Goal: Task Accomplishment & Management: Manage account settings

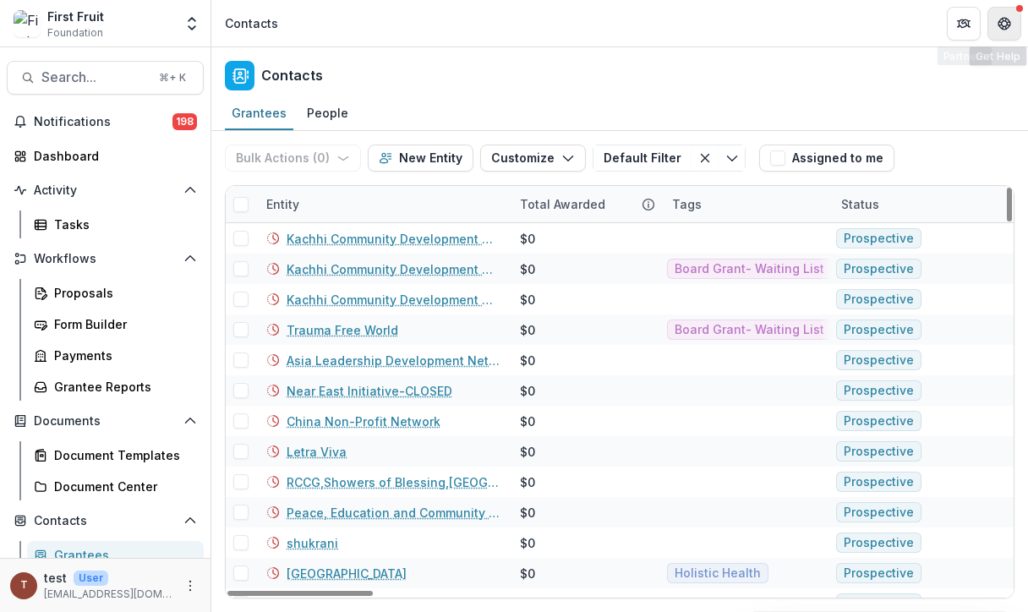
click at [1020, 17] on button "Get Help" at bounding box center [1004, 24] width 34 height 34
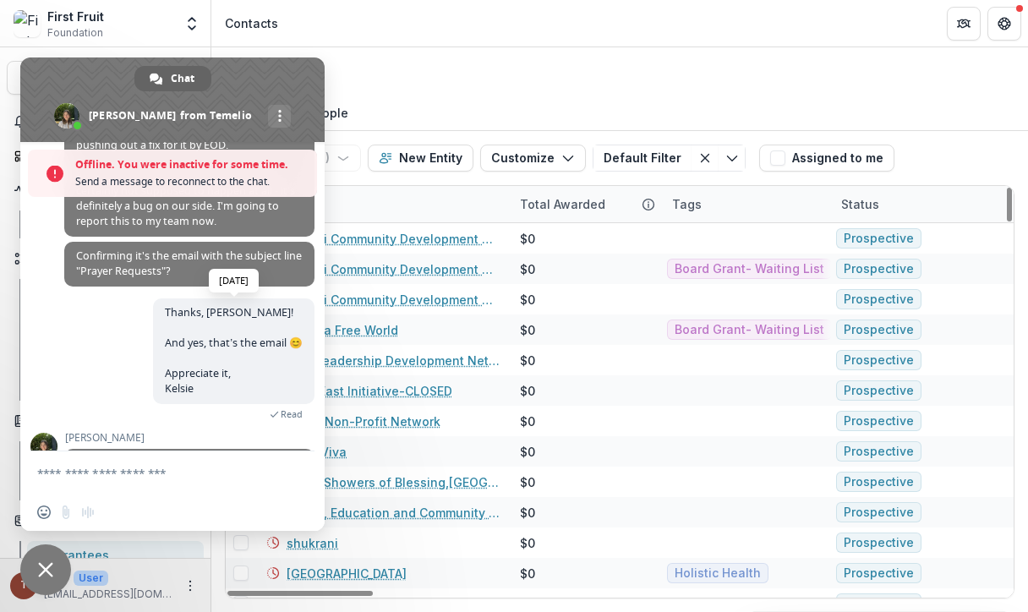
scroll to position [2803, 0]
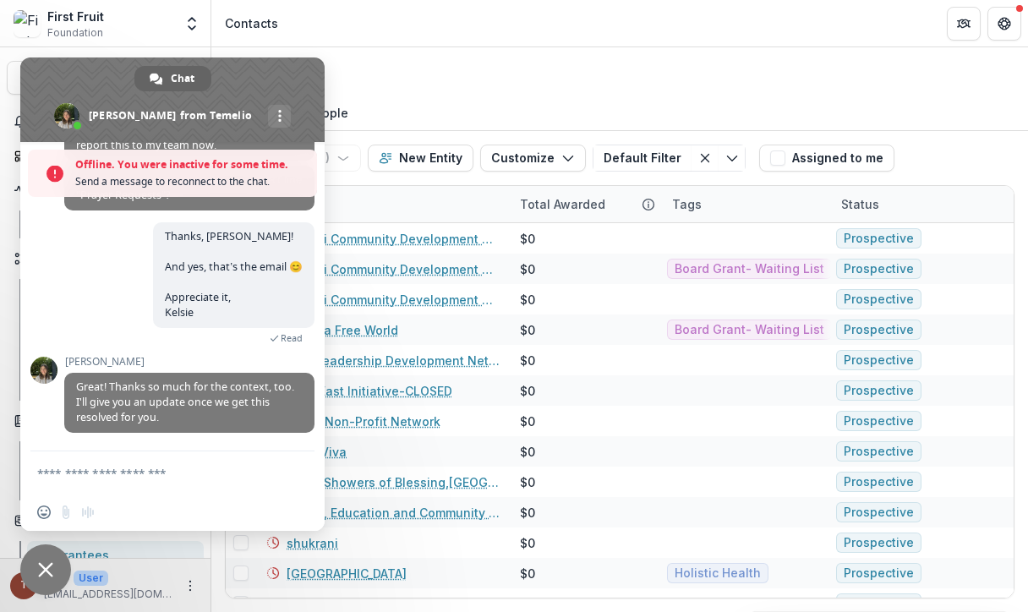
click at [36, 565] on span "Close chat" at bounding box center [45, 569] width 51 height 51
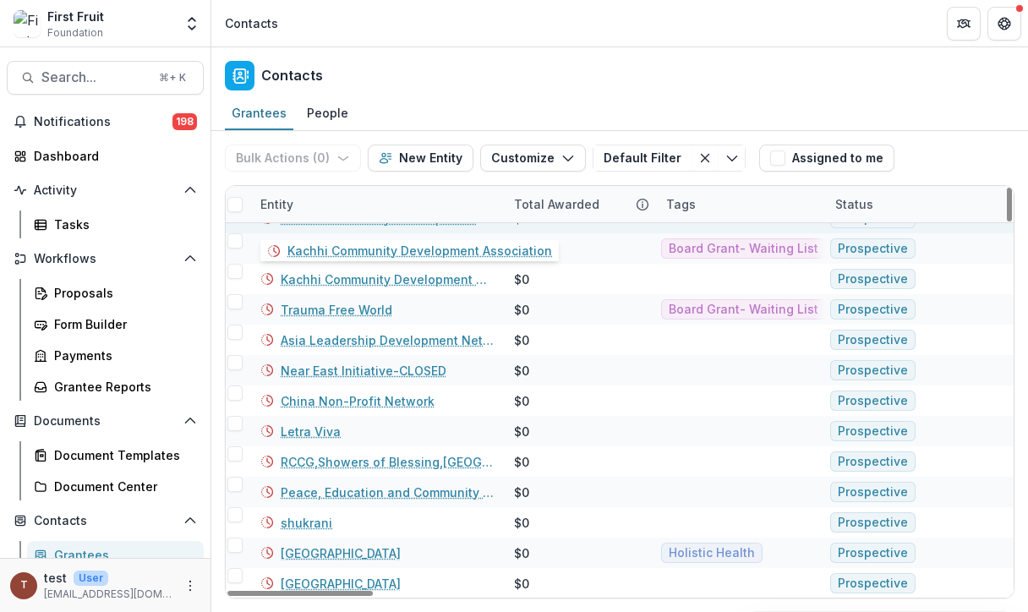
scroll to position [0, 0]
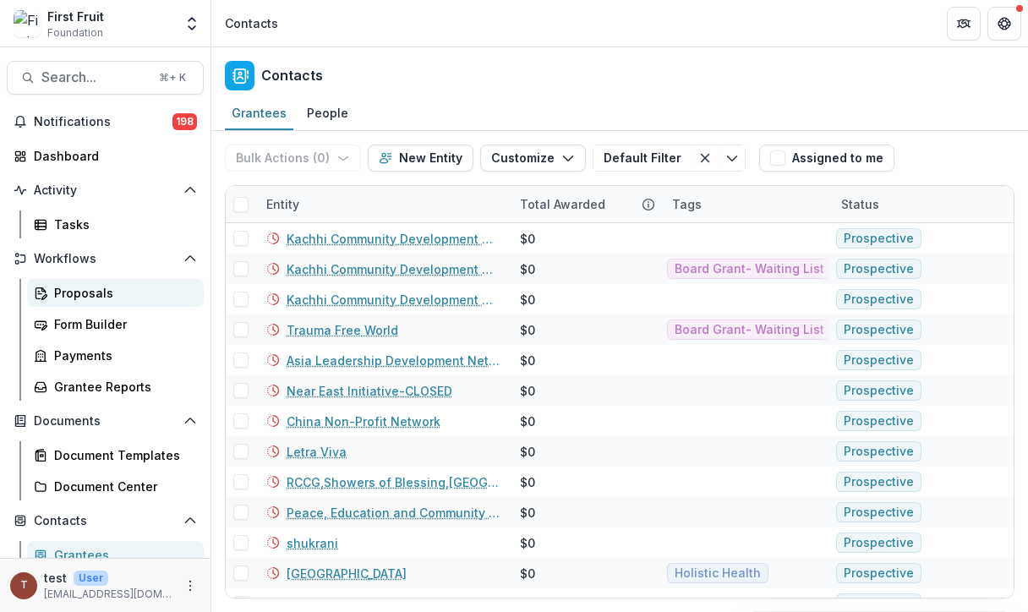
click at [86, 295] on div "Proposals" at bounding box center [122, 293] width 136 height 18
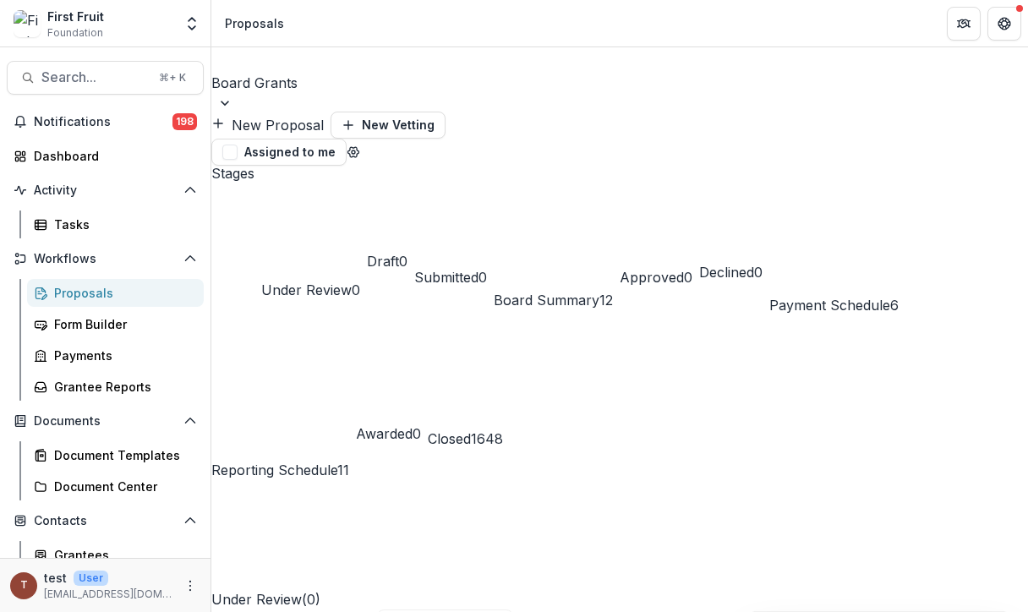
click at [599, 292] on span "Board Summary" at bounding box center [547, 300] width 106 height 17
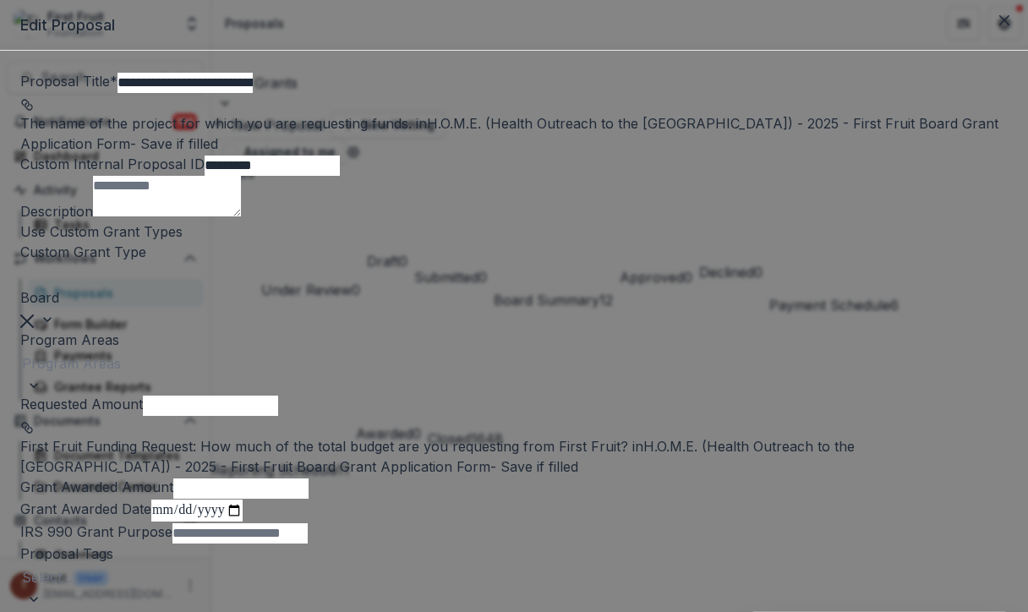
type input "*******"
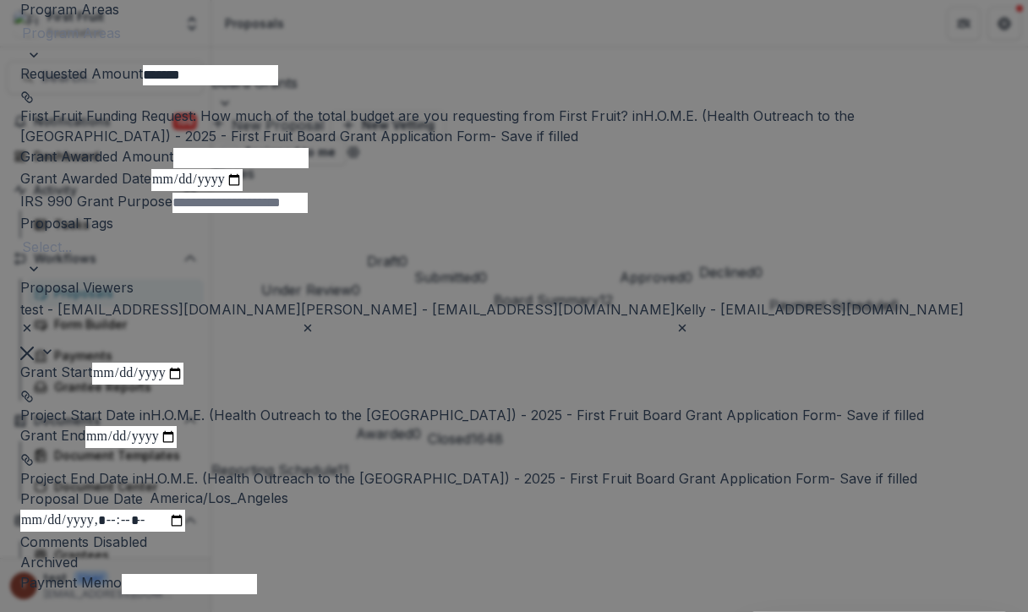
scroll to position [334, 0]
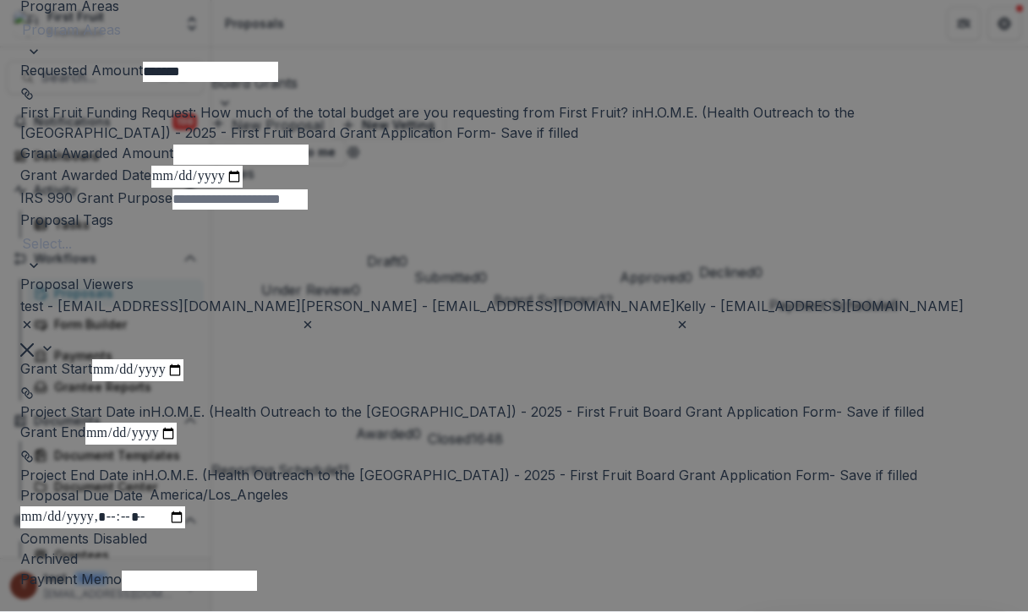
click at [338, 41] on div at bounding box center [514, 30] width 984 height 24
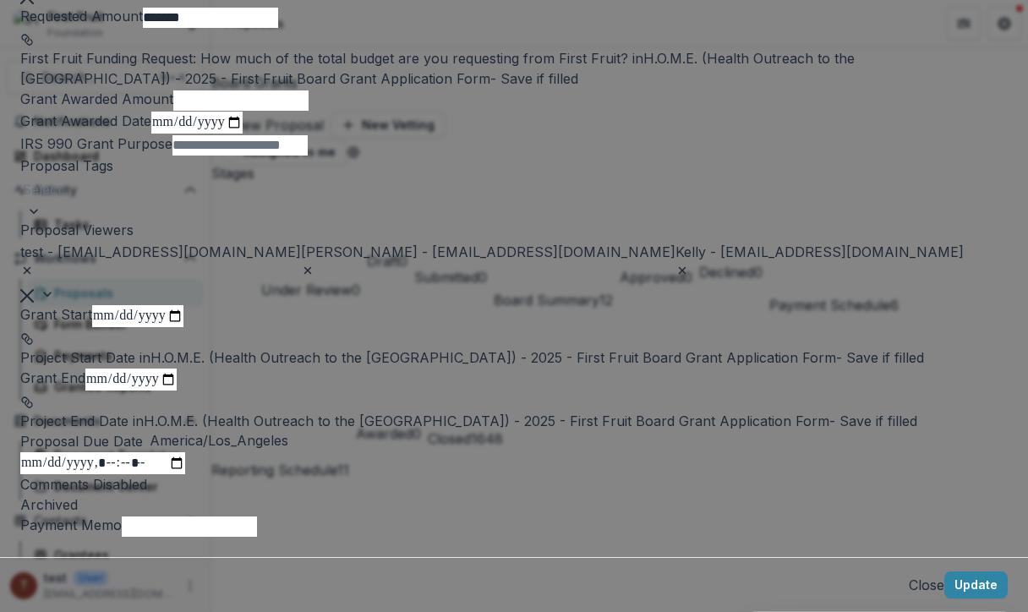
scroll to position [787, 0]
click at [944, 572] on button "Update" at bounding box center [975, 585] width 63 height 27
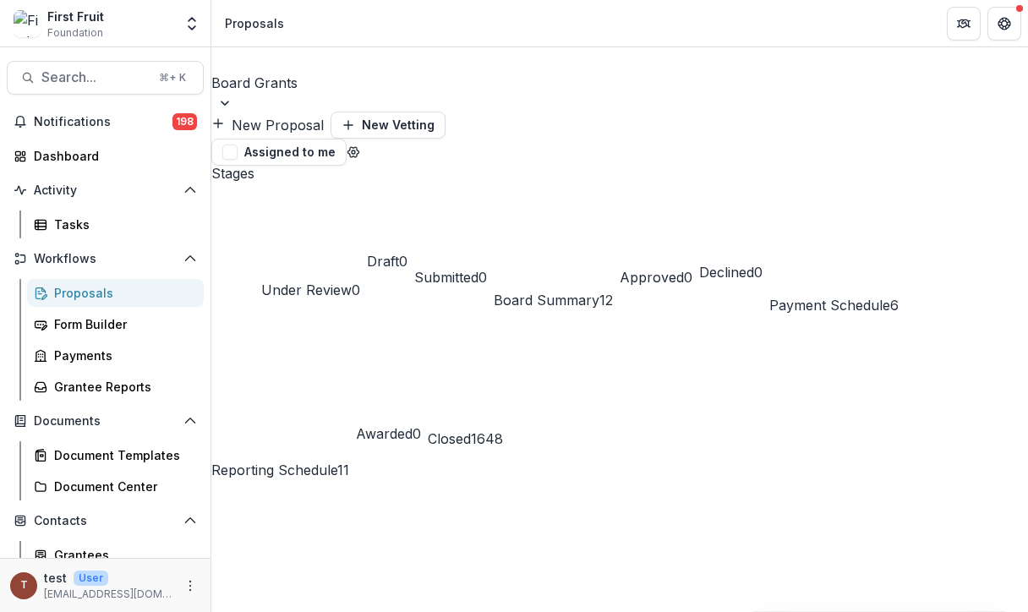
scroll to position [0, 421]
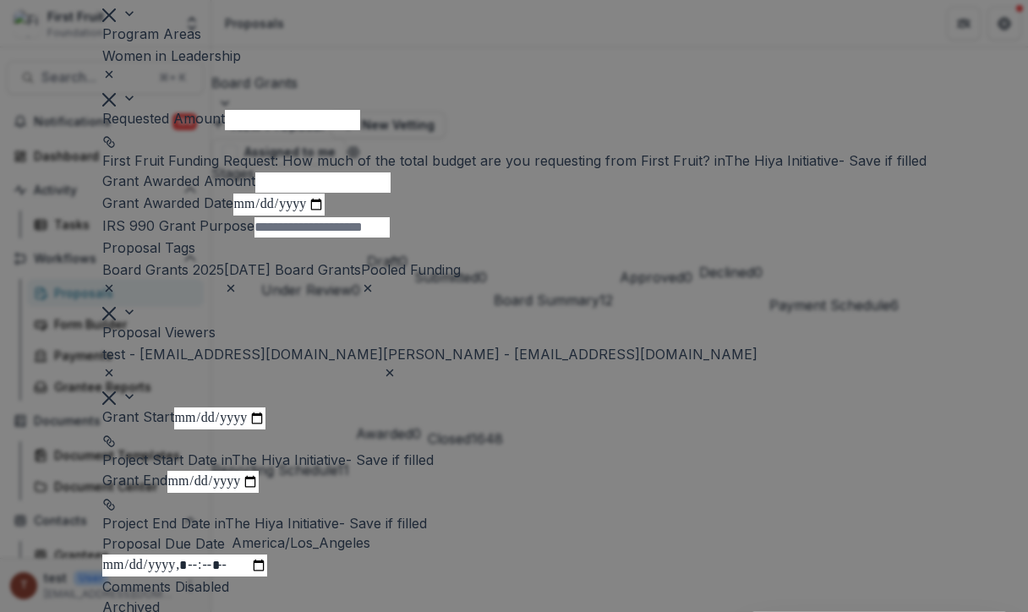
scroll to position [0, 0]
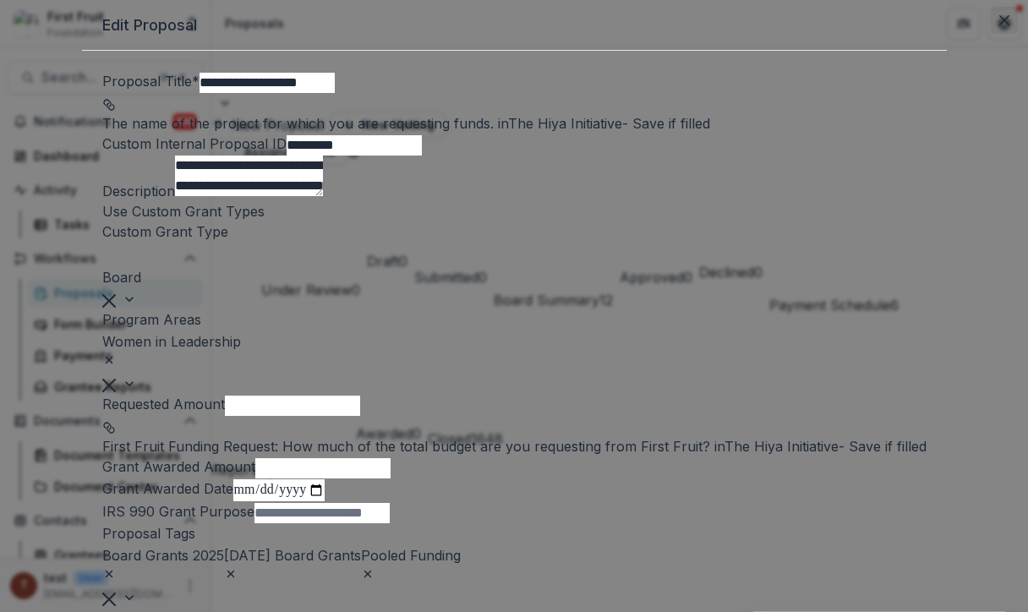
click at [991, 34] on button "Close" at bounding box center [1004, 20] width 27 height 27
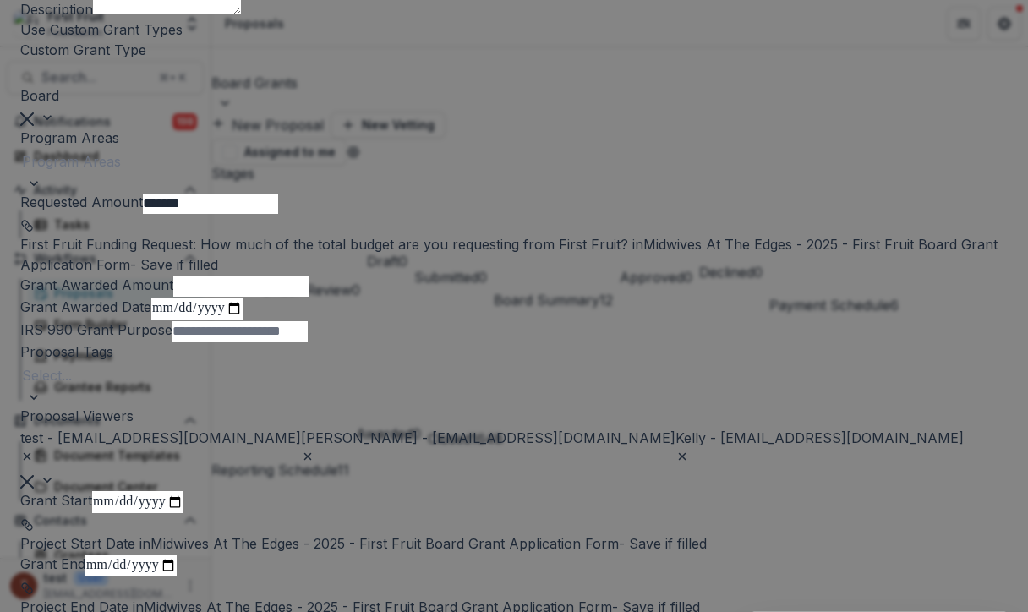
scroll to position [197, 0]
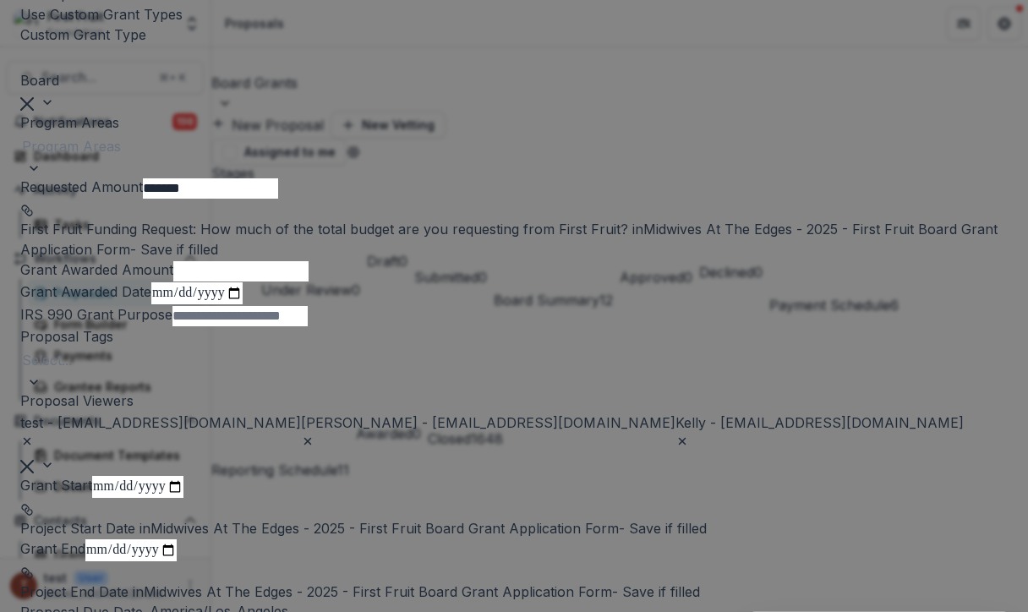
click at [413, 158] on div at bounding box center [514, 146] width 984 height 24
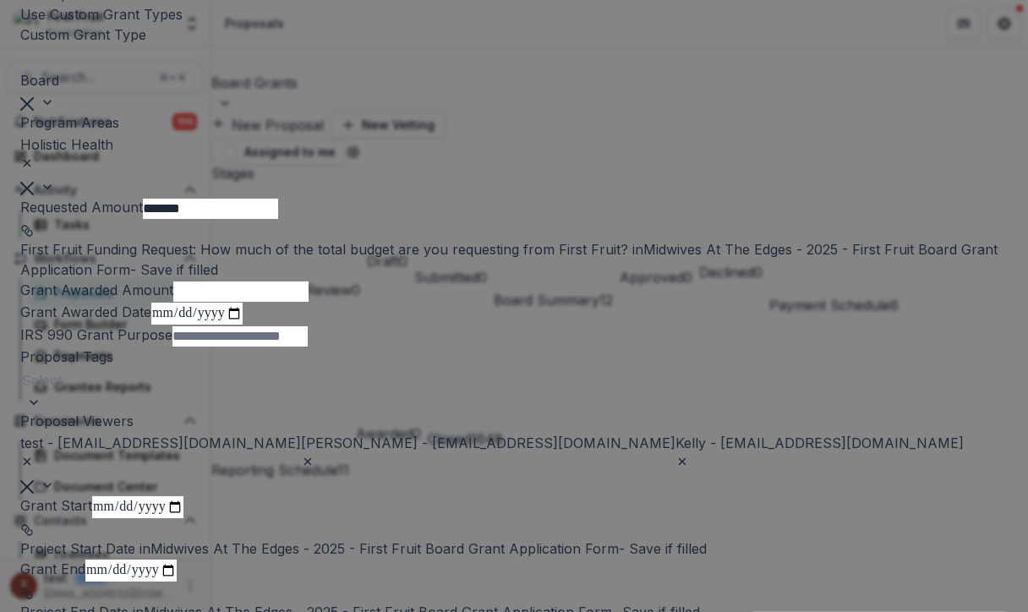
click at [395, 167] on div at bounding box center [560, 155] width 891 height 24
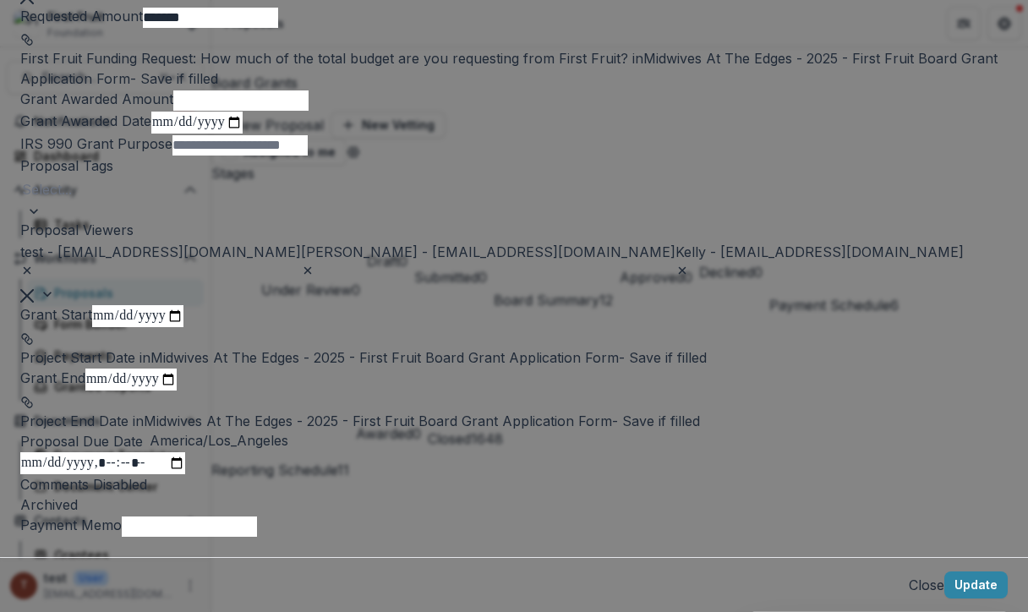
scroll to position [769, 0]
click at [944, 572] on button "Update" at bounding box center [975, 585] width 63 height 27
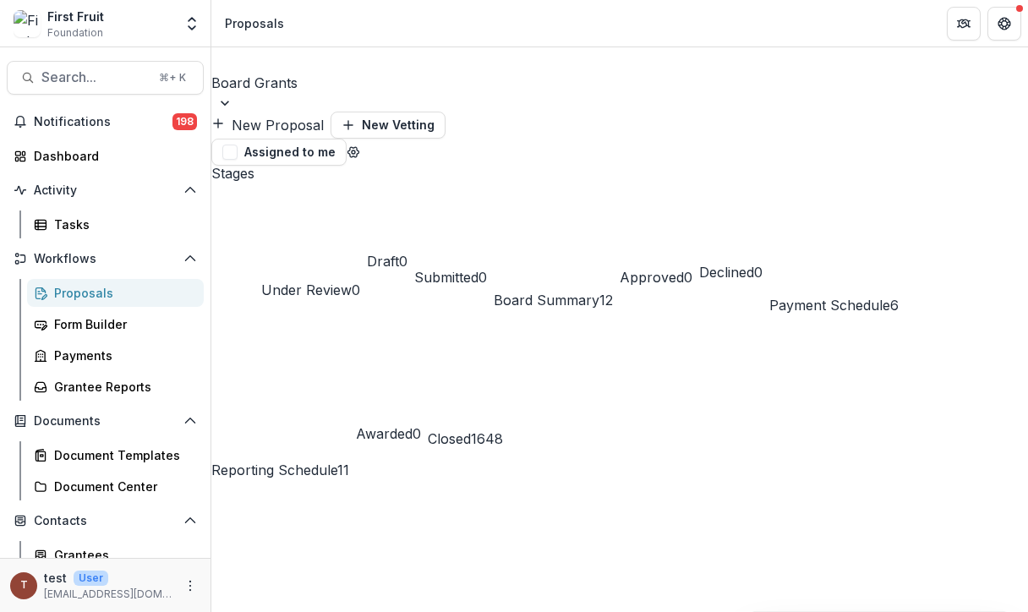
scroll to position [30, 421]
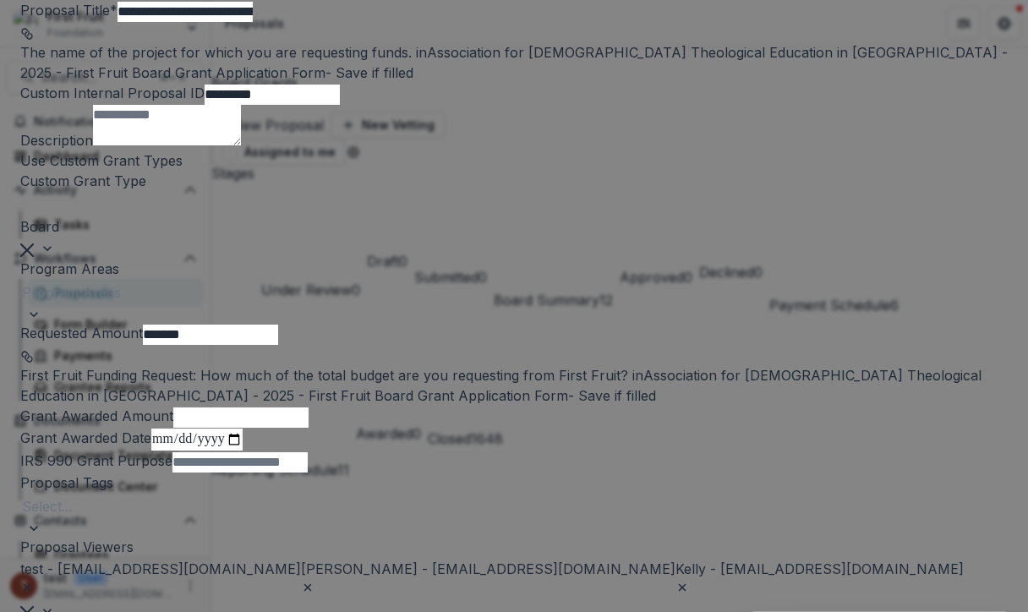
scroll to position [75, 0]
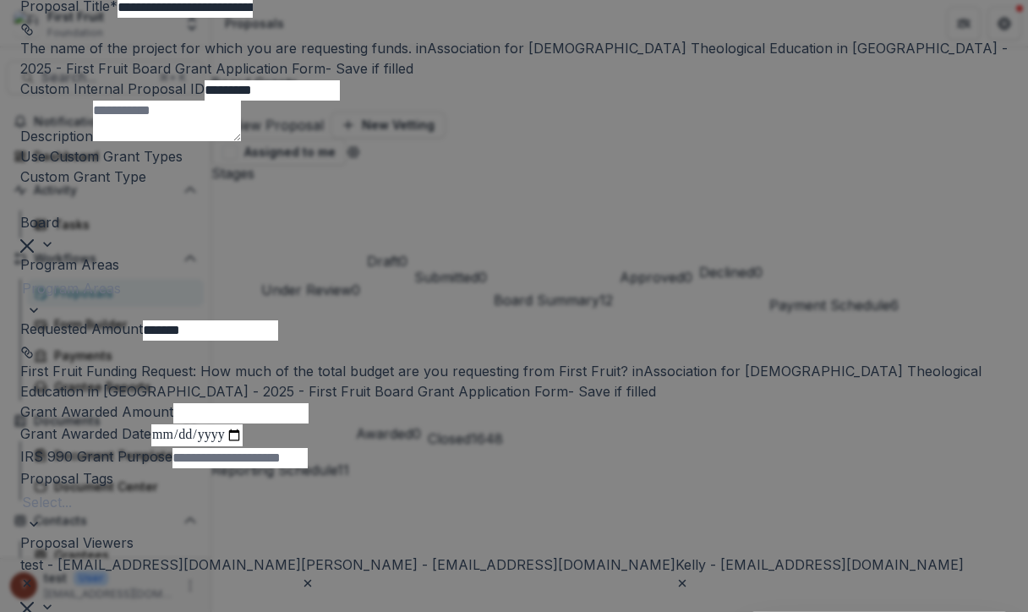
click at [429, 302] on div "Program Areas" at bounding box center [513, 288] width 987 height 27
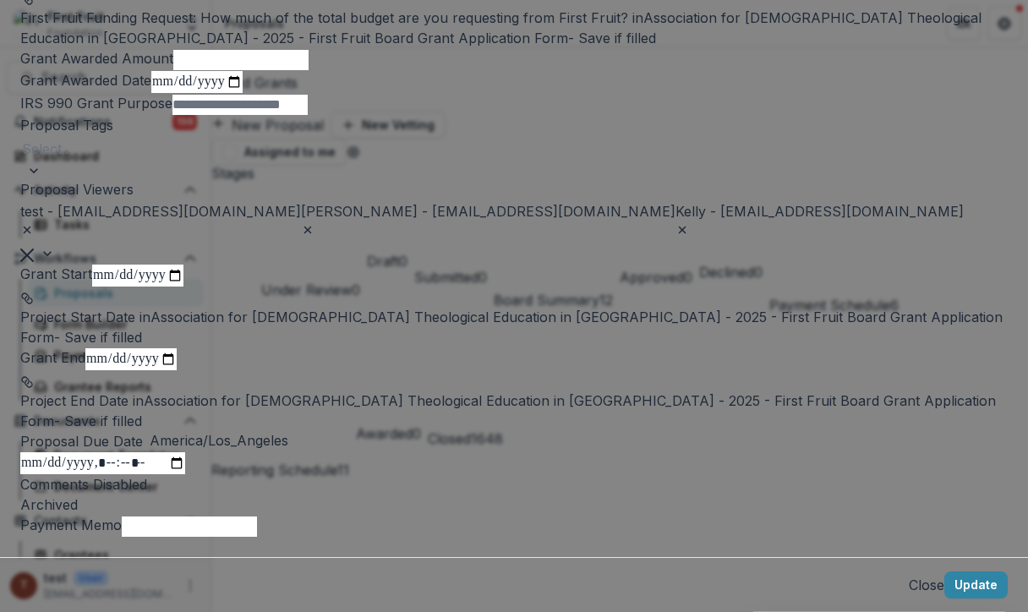
scroll to position [787, 0]
click at [944, 572] on button "Update" at bounding box center [975, 585] width 63 height 27
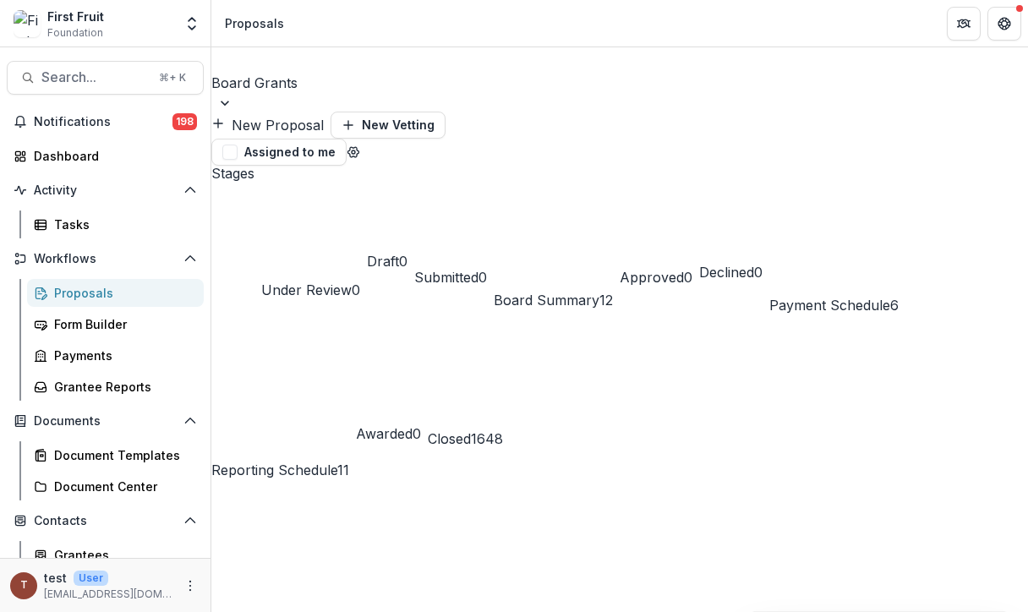
scroll to position [37, 506]
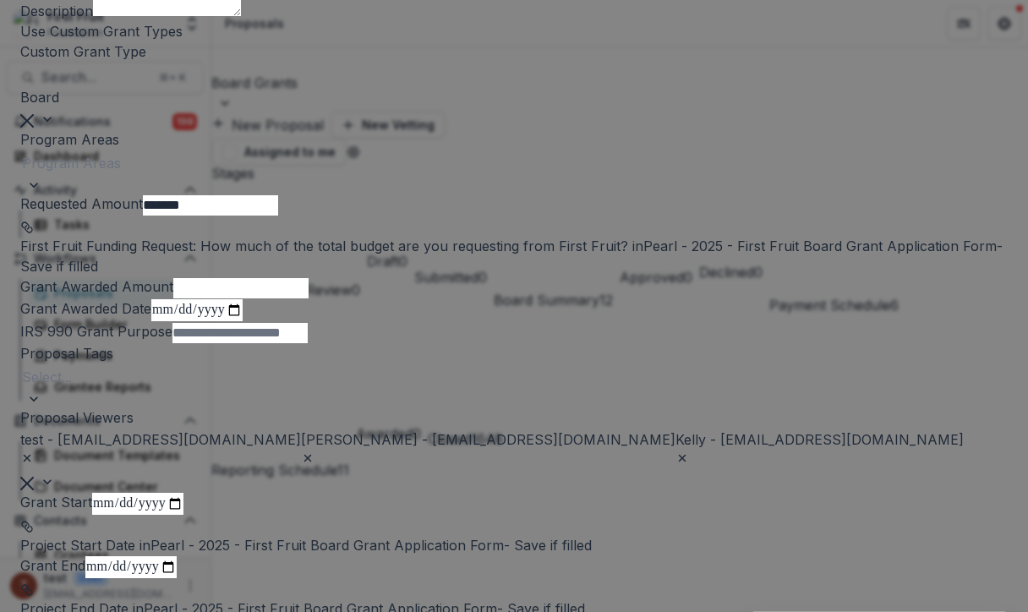
scroll to position [184, 0]
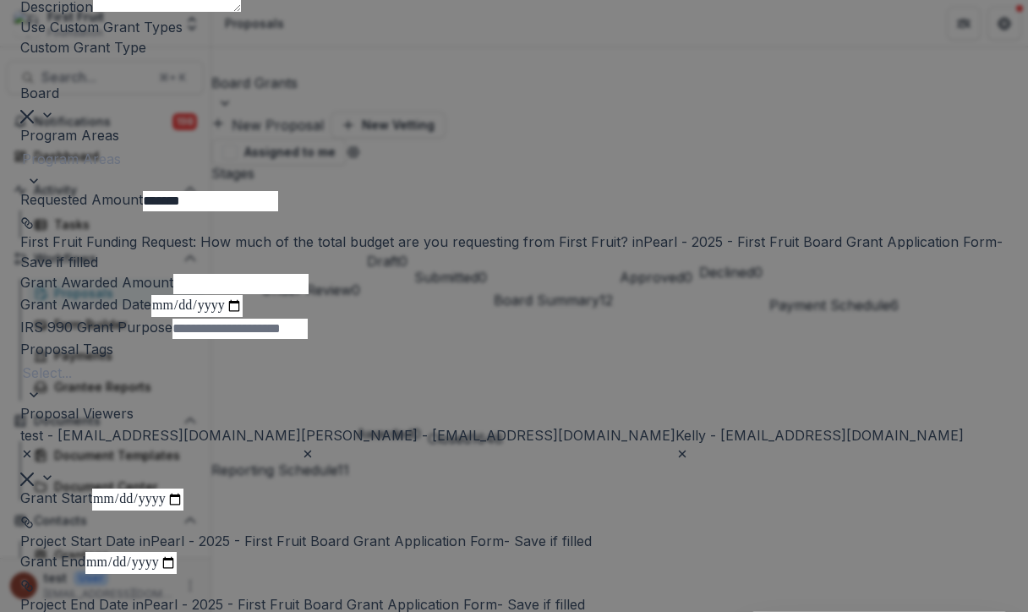
click at [361, 171] on div at bounding box center [514, 159] width 984 height 24
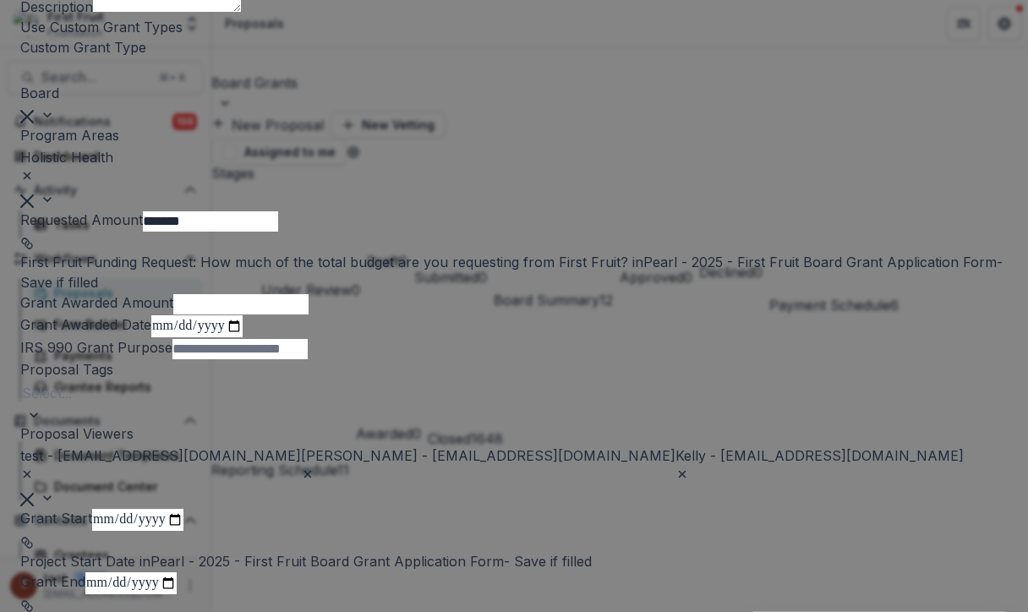
click at [386, 179] on div at bounding box center [560, 168] width 891 height 24
click at [127, 183] on icon "Remove Leadership Development" at bounding box center [120, 176] width 14 height 14
click at [440, 179] on div at bounding box center [560, 168] width 891 height 24
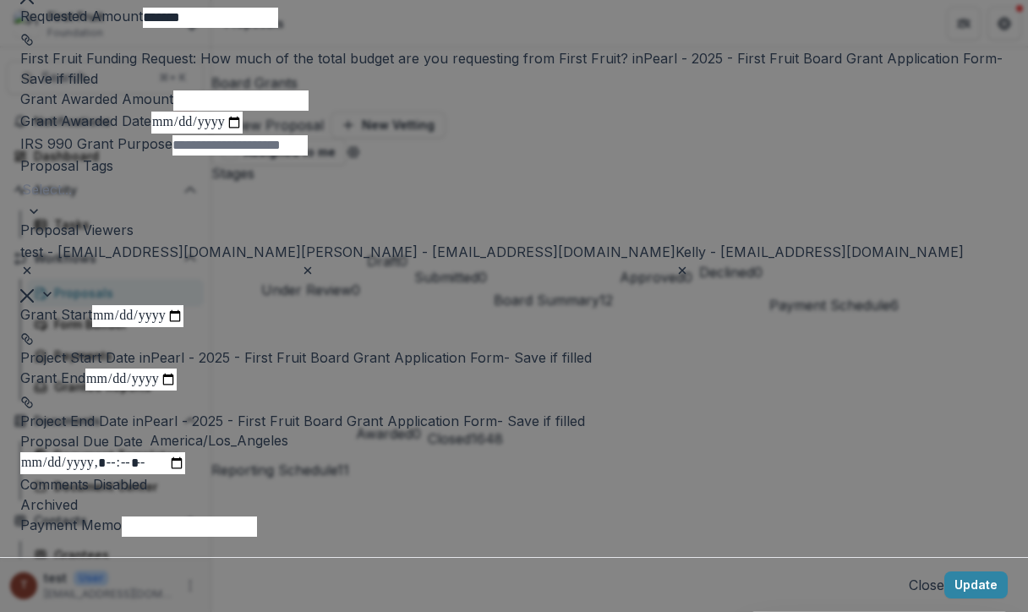
scroll to position [752, 0]
click at [944, 572] on button "Update" at bounding box center [975, 585] width 63 height 27
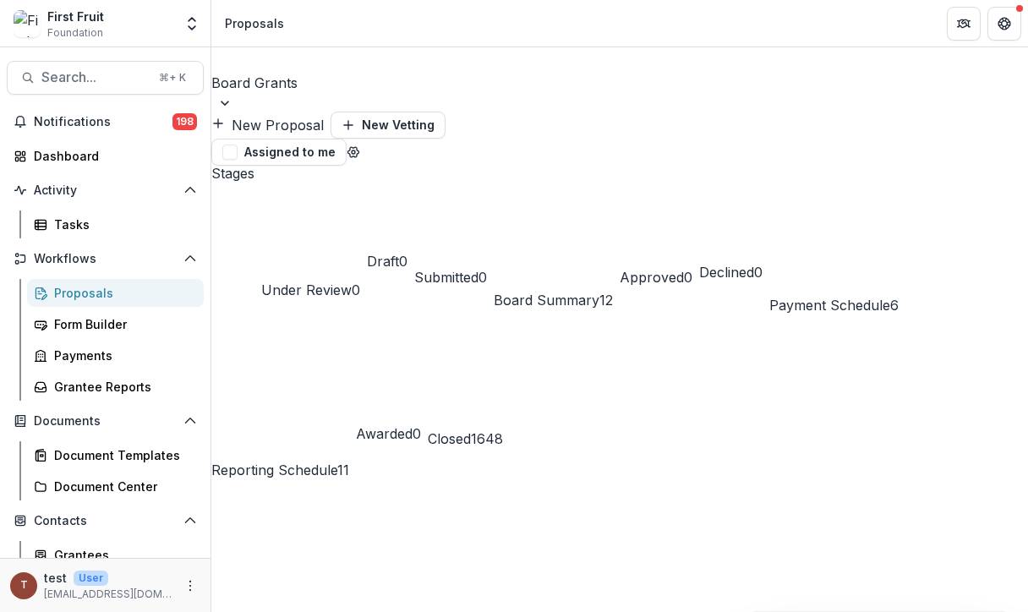
scroll to position [37, 379]
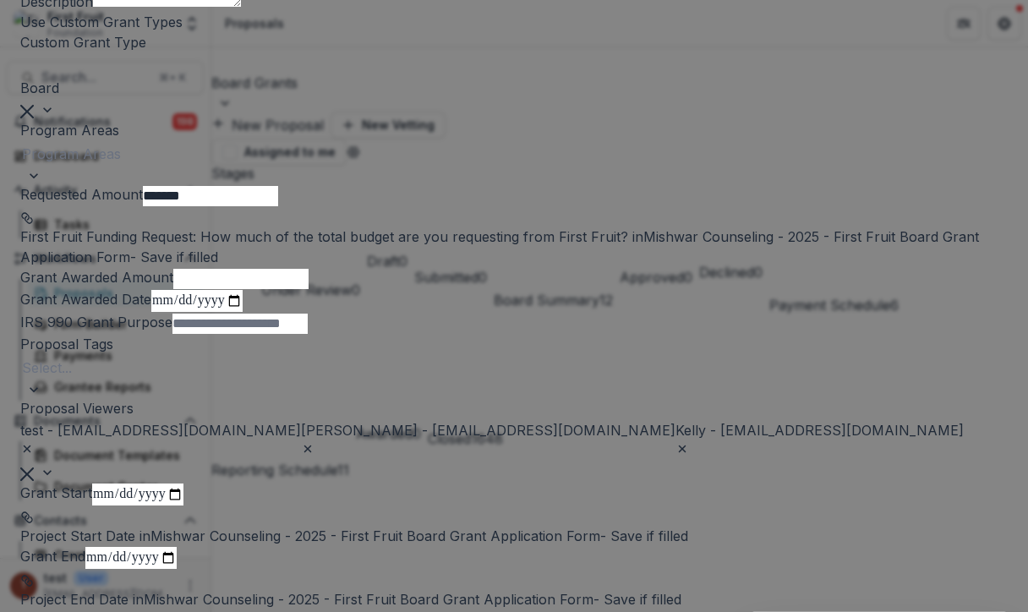
scroll to position [222, 0]
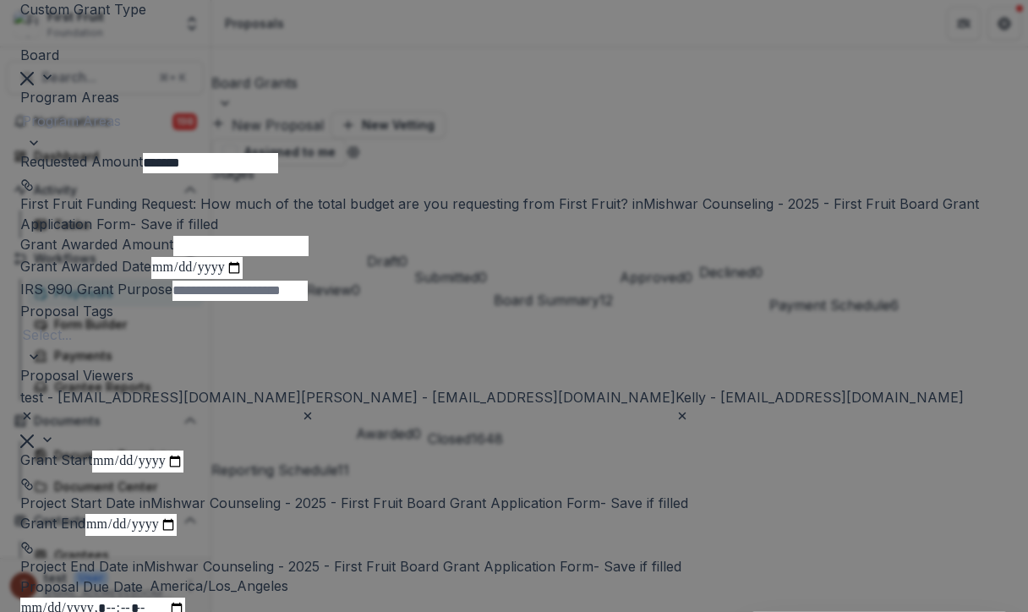
click at [401, 133] on div at bounding box center [514, 121] width 984 height 24
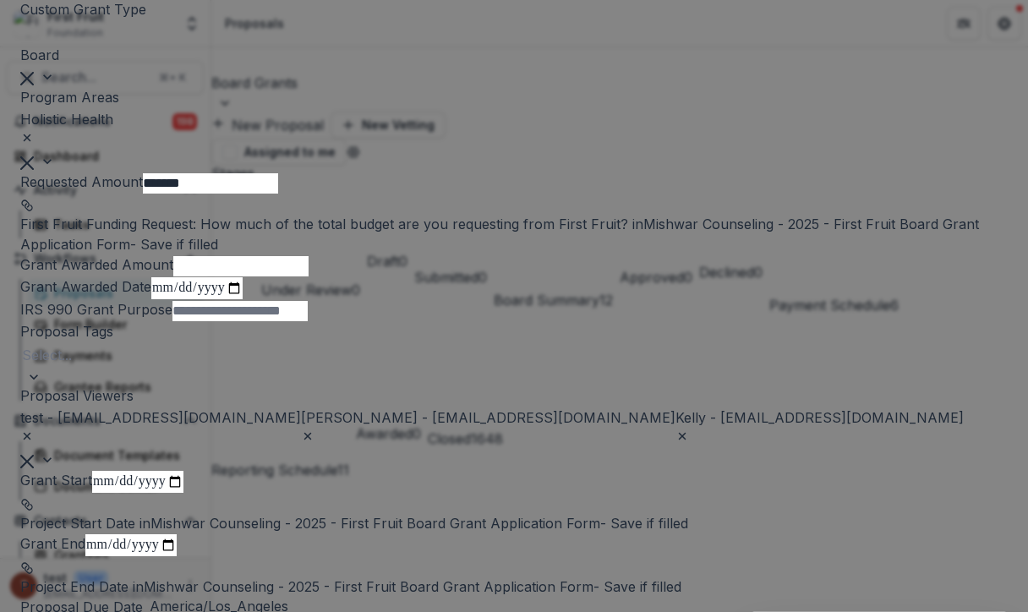
click at [413, 141] on div at bounding box center [560, 130] width 891 height 24
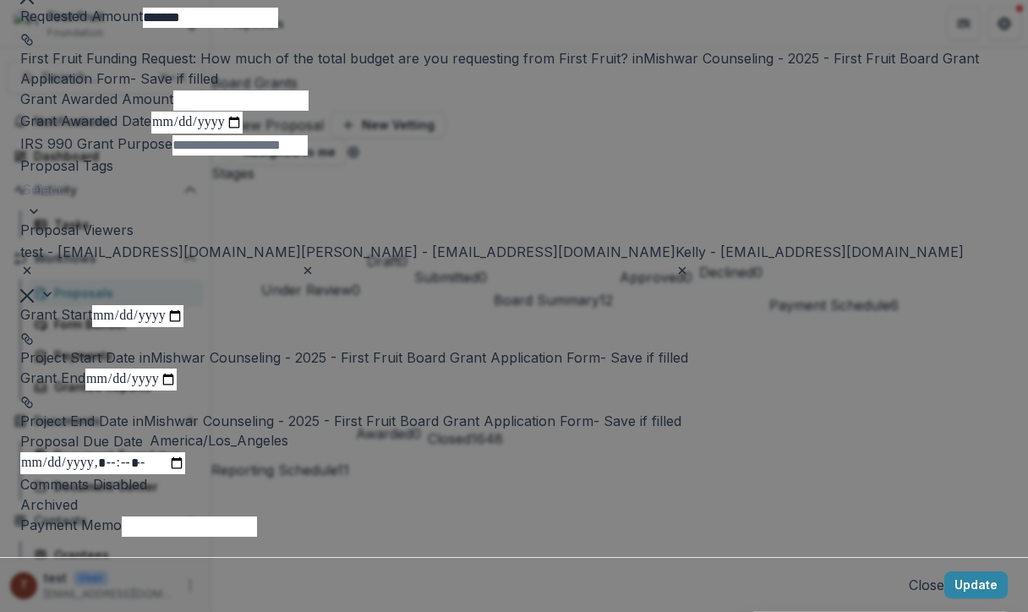
scroll to position [769, 0]
click at [944, 572] on button "Update" at bounding box center [975, 585] width 63 height 27
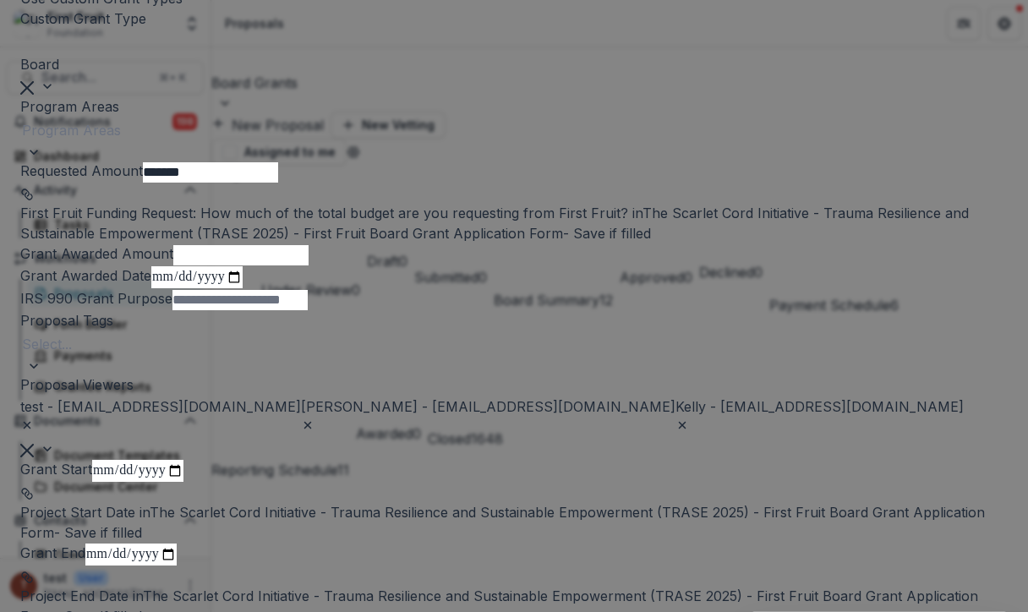
scroll to position [254, 0]
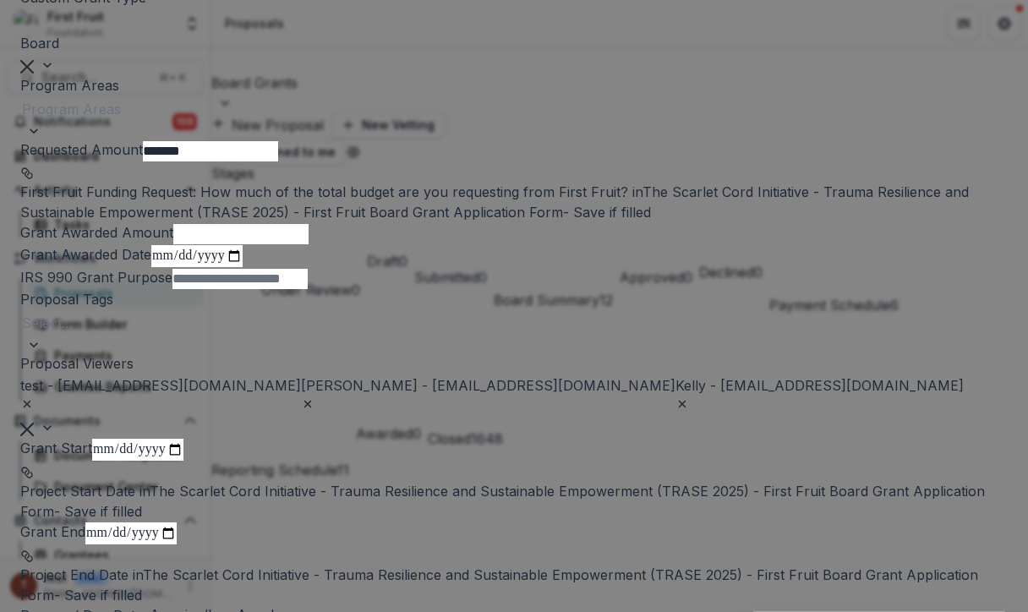
click at [379, 121] on div at bounding box center [514, 109] width 984 height 24
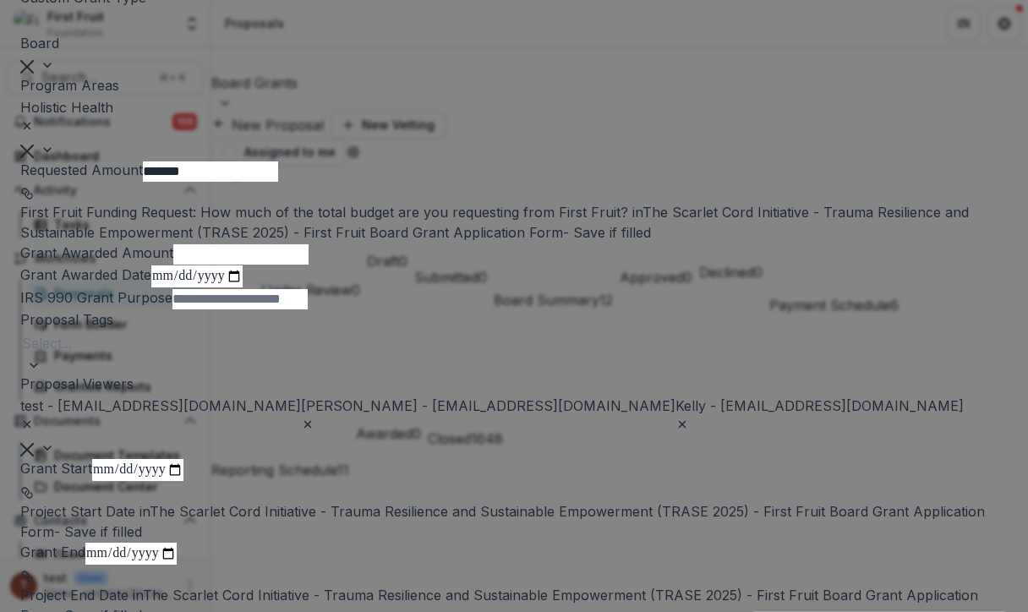
click at [408, 129] on div at bounding box center [560, 118] width 891 height 24
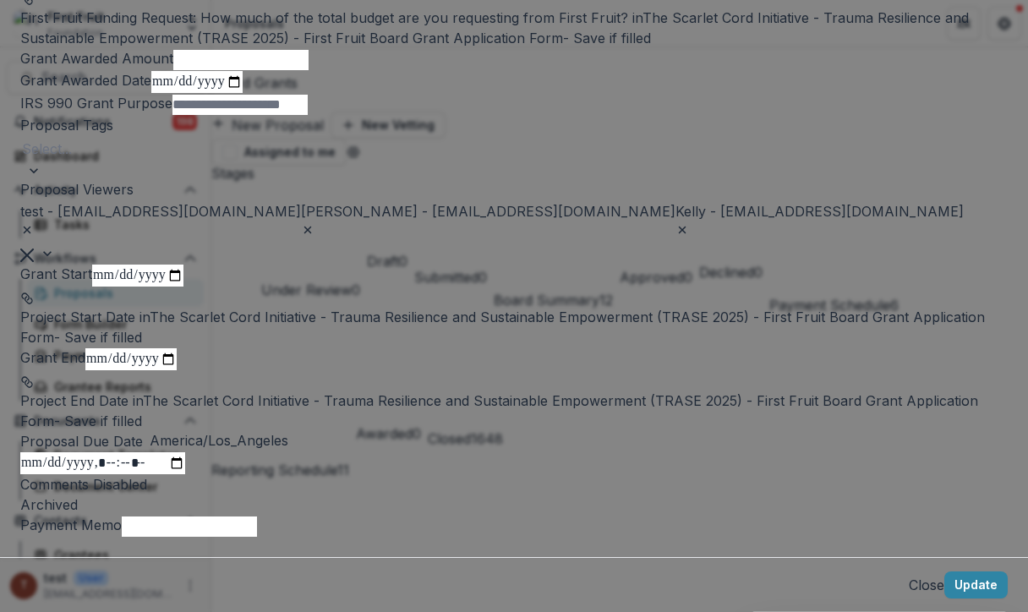
scroll to position [823, 0]
click at [785, 557] on footer "Close Update" at bounding box center [514, 584] width 1028 height 55
click at [944, 572] on button "Update" at bounding box center [975, 585] width 63 height 27
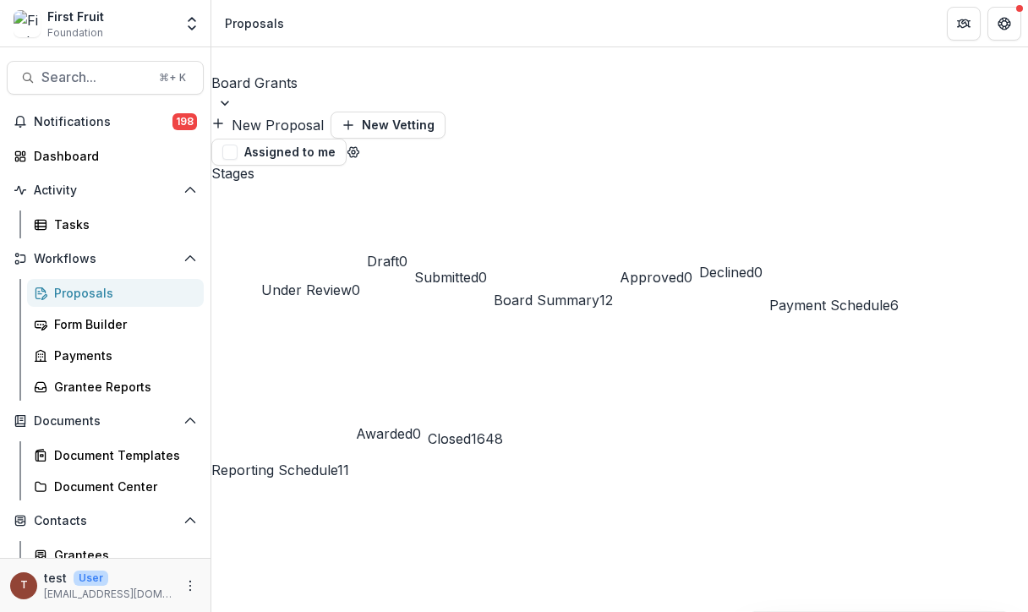
scroll to position [105, 379]
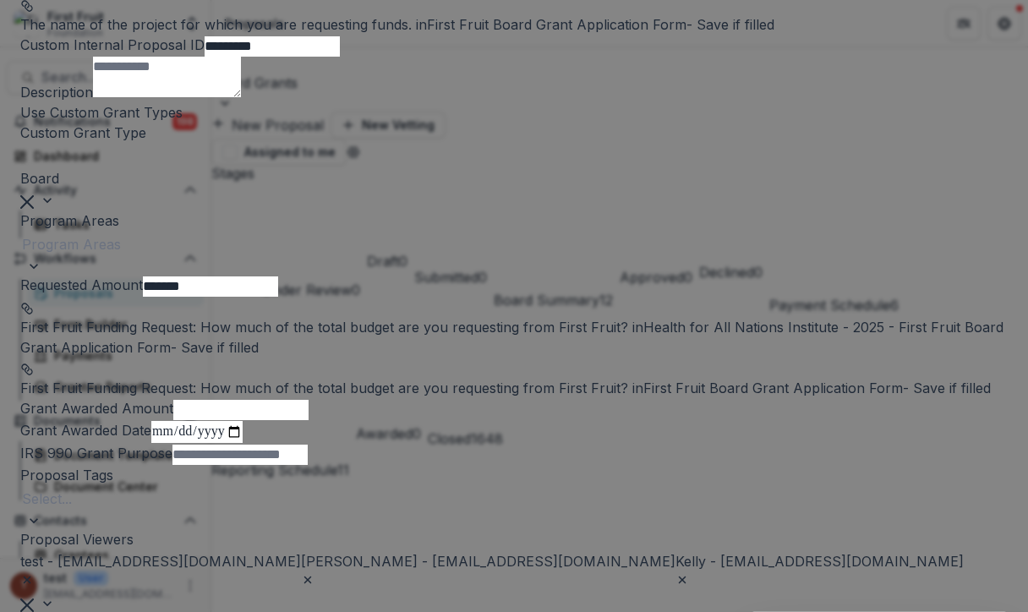
scroll to position [230, 0]
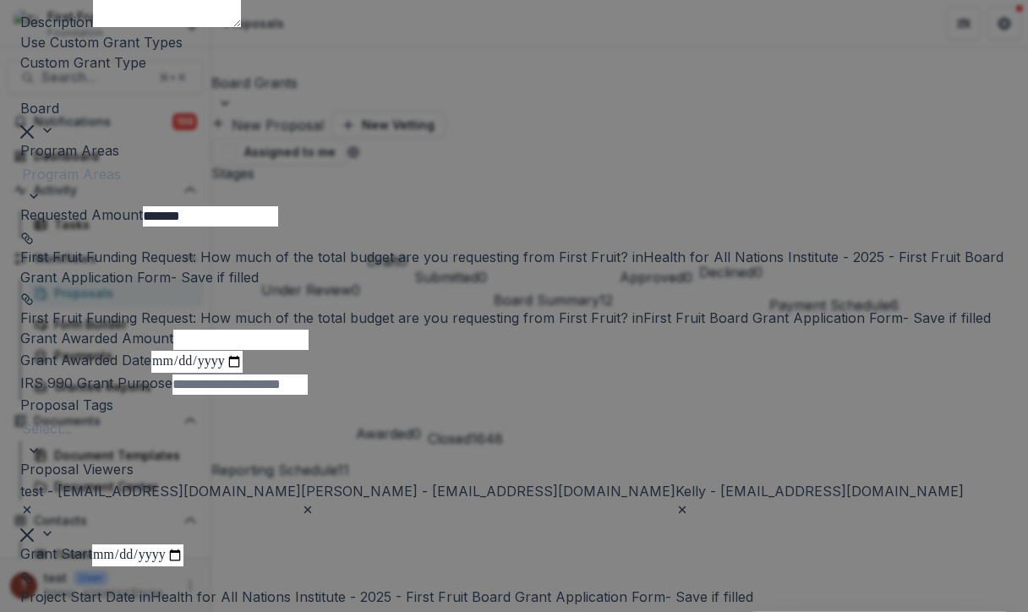
click at [451, 186] on div at bounding box center [514, 174] width 984 height 24
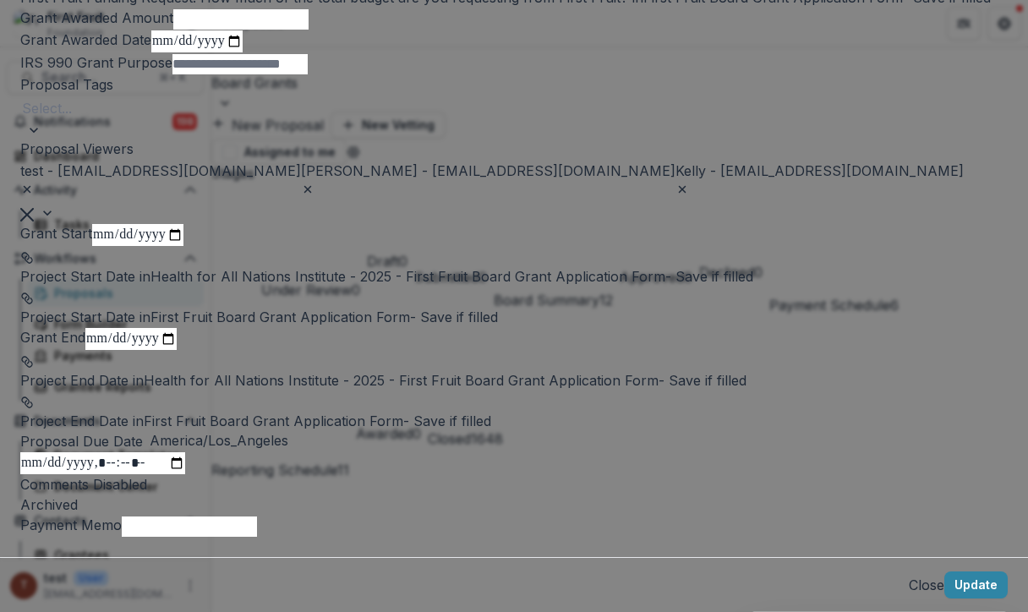
scroll to position [868, 0]
click at [944, 572] on button "Update" at bounding box center [975, 585] width 63 height 27
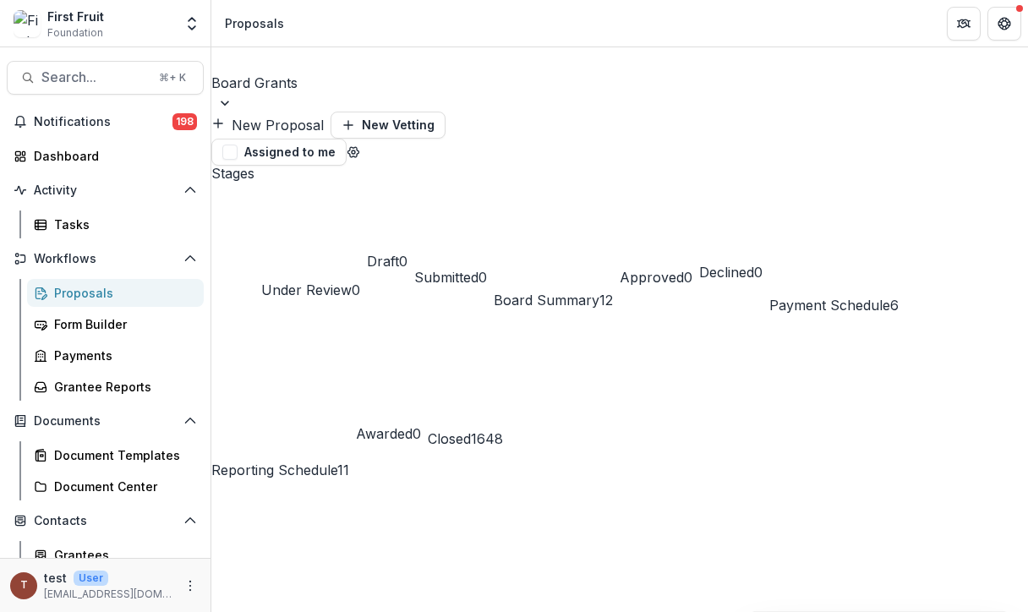
scroll to position [171, 379]
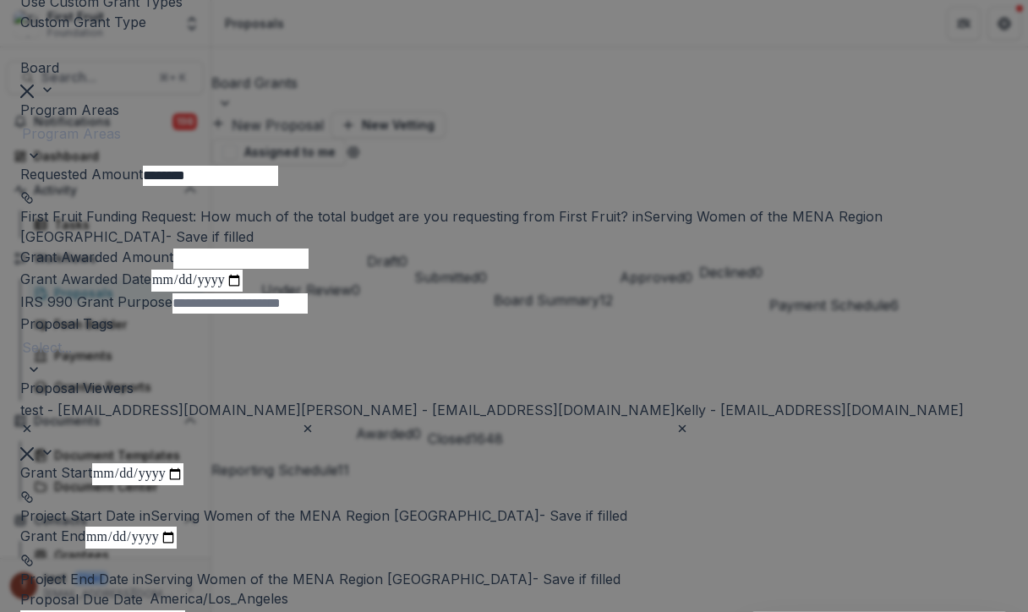
scroll to position [230, 0]
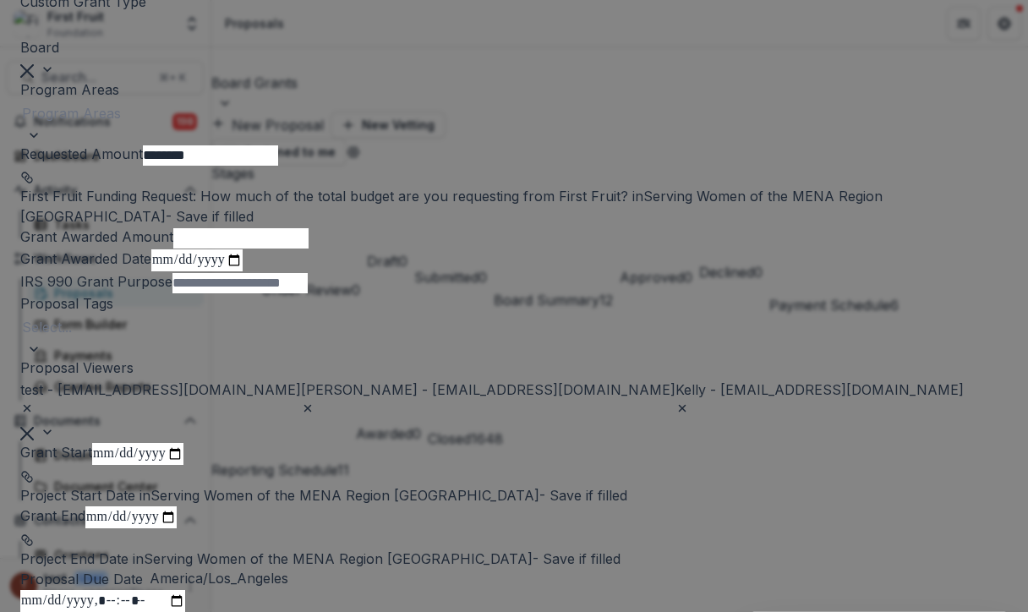
click at [438, 125] on div at bounding box center [514, 113] width 984 height 24
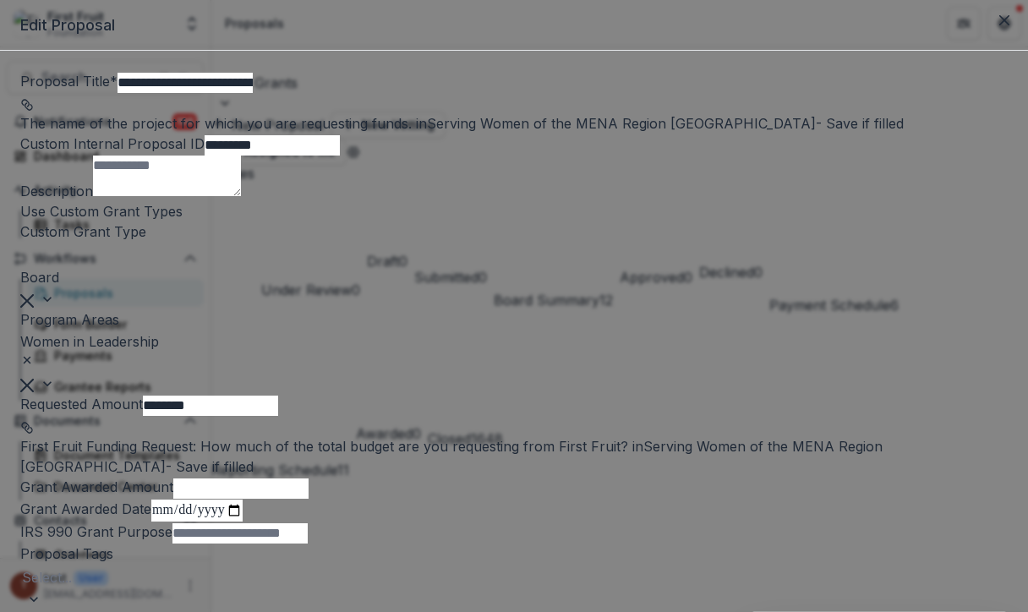
scroll to position [752, 0]
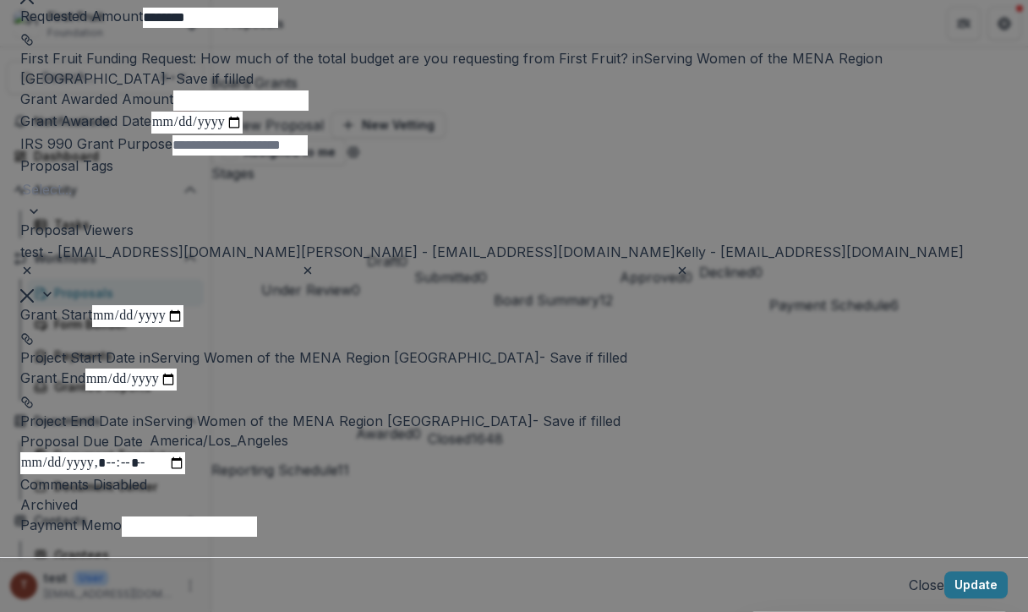
click at [944, 572] on button "Update" at bounding box center [975, 585] width 63 height 27
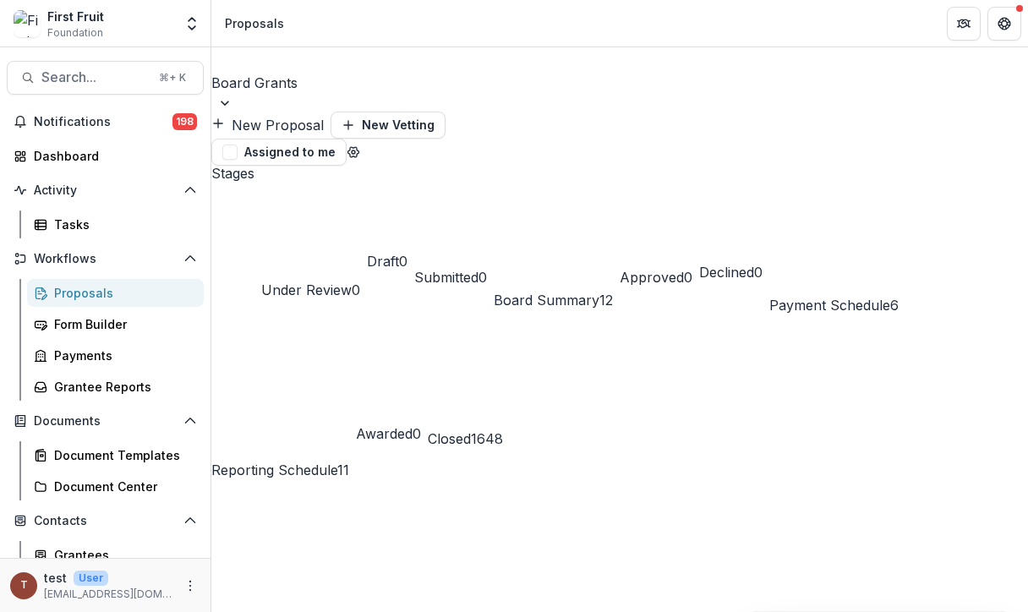
scroll to position [171, 379]
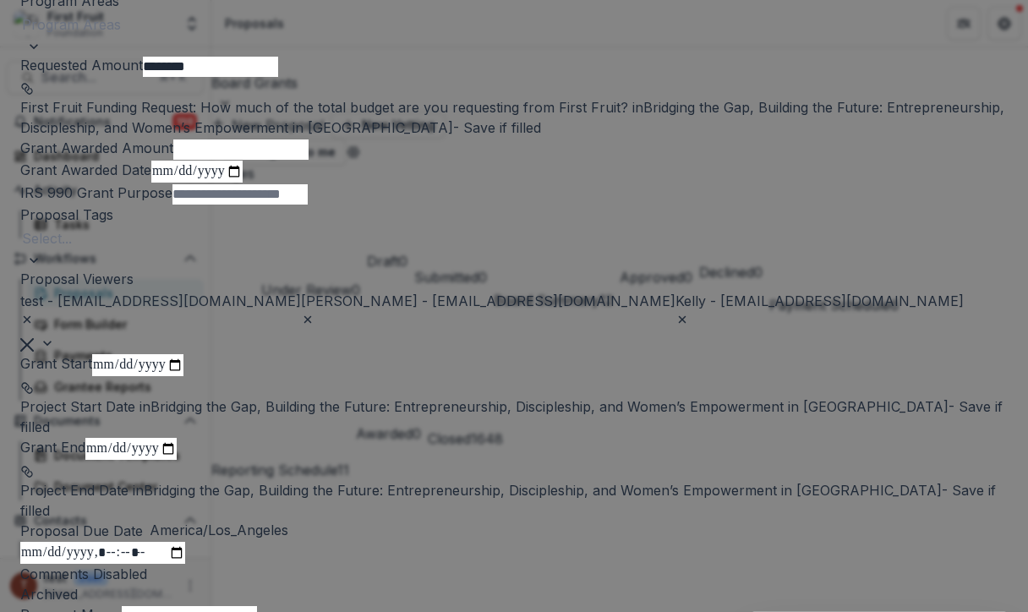
scroll to position [351, 0]
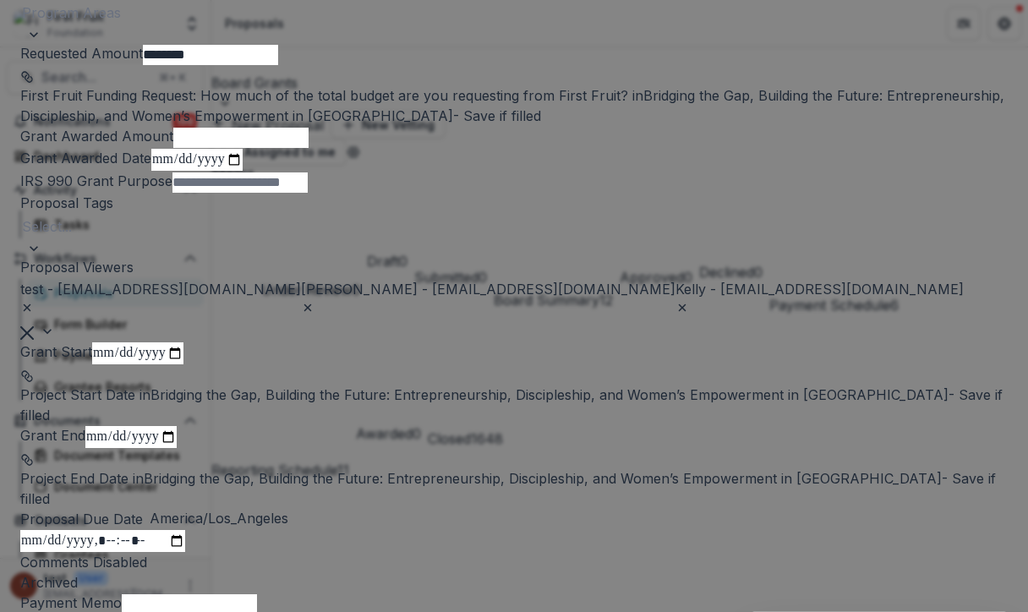
click at [336, 25] on div at bounding box center [514, 13] width 984 height 24
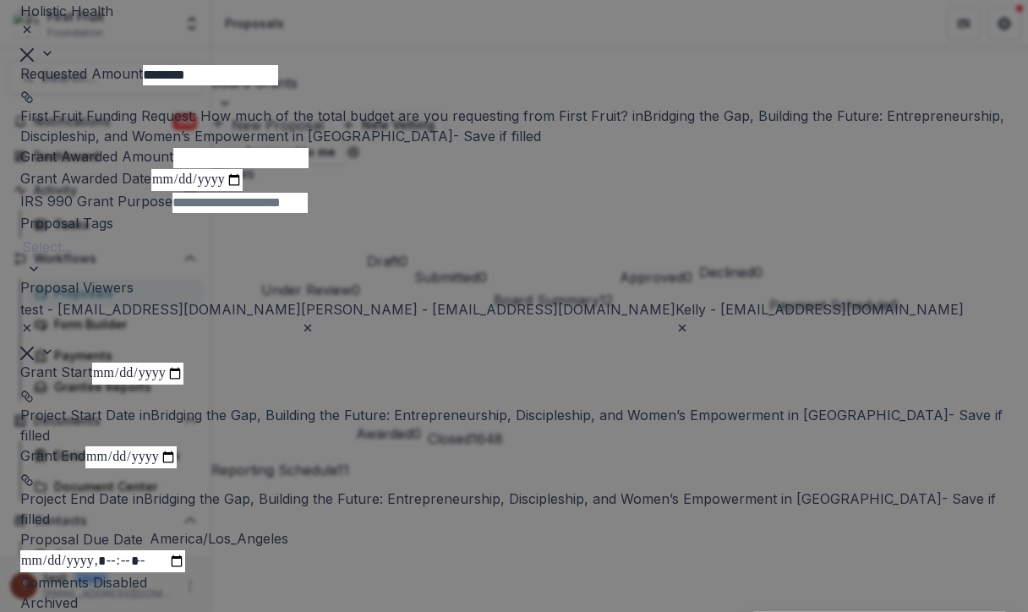
click at [278, 85] on input "********" at bounding box center [210, 75] width 135 height 20
click at [369, 33] on div at bounding box center [560, 21] width 891 height 24
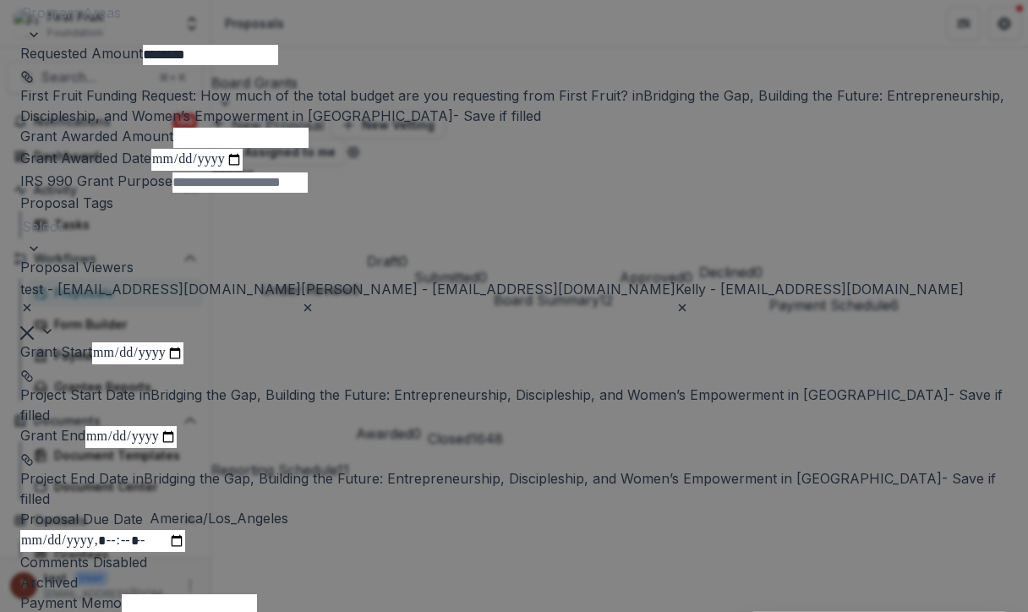
click at [300, 25] on div at bounding box center [514, 13] width 984 height 24
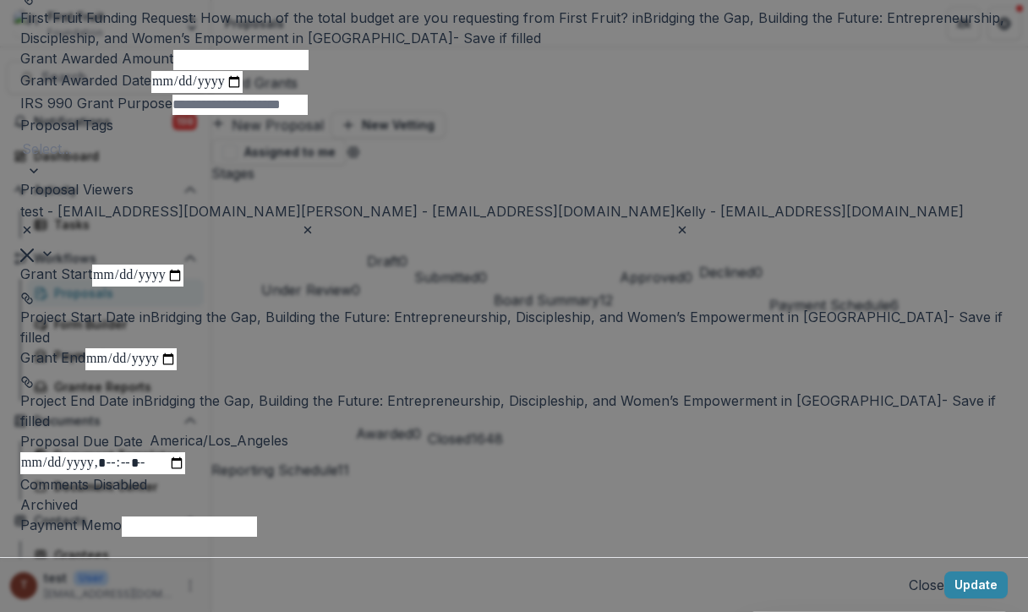
scroll to position [805, 0]
click at [944, 572] on button "Update" at bounding box center [975, 585] width 63 height 27
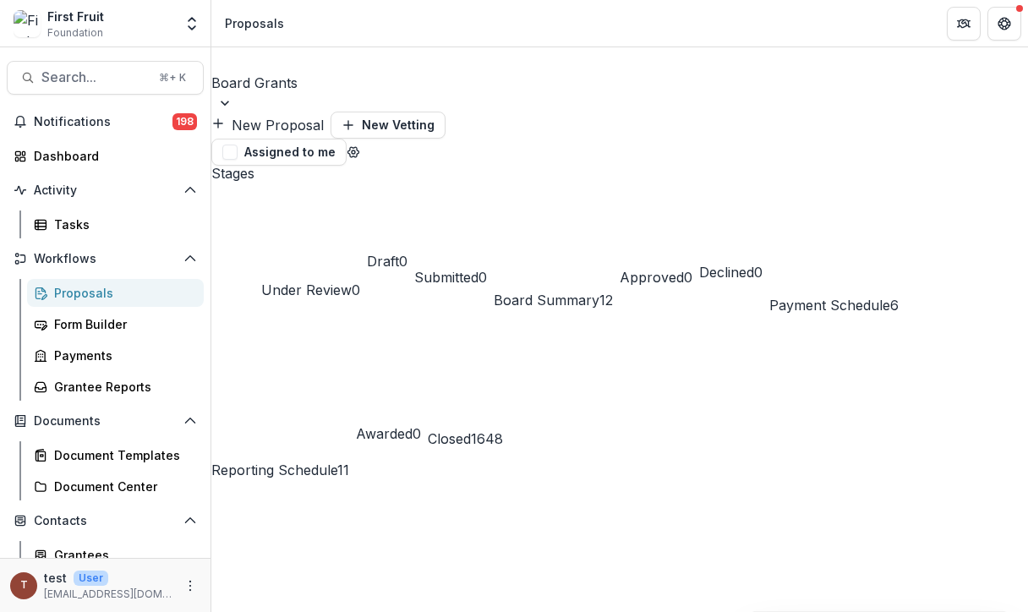
scroll to position [154, 322]
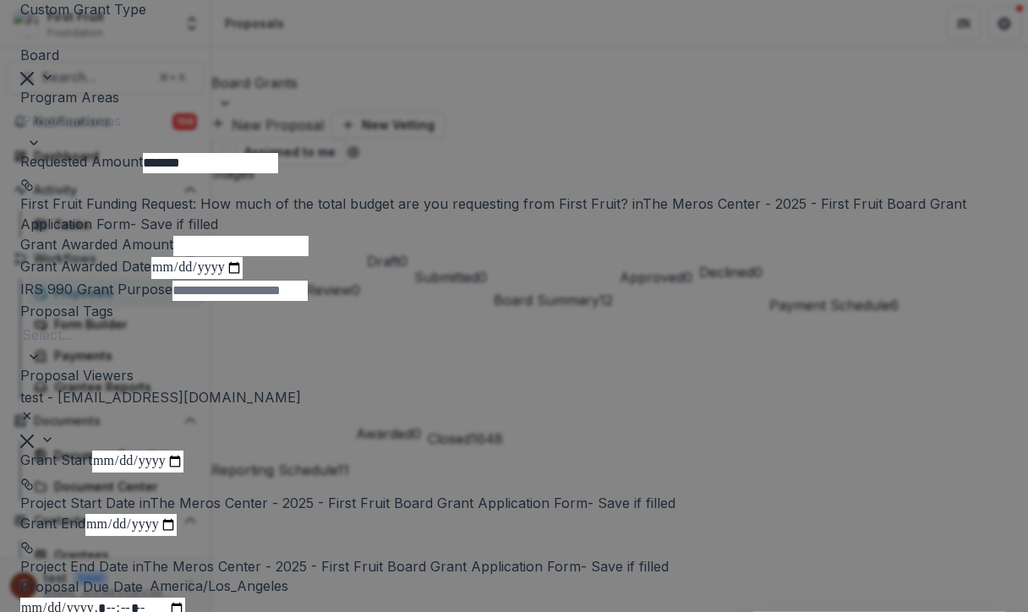
scroll to position [250, 0]
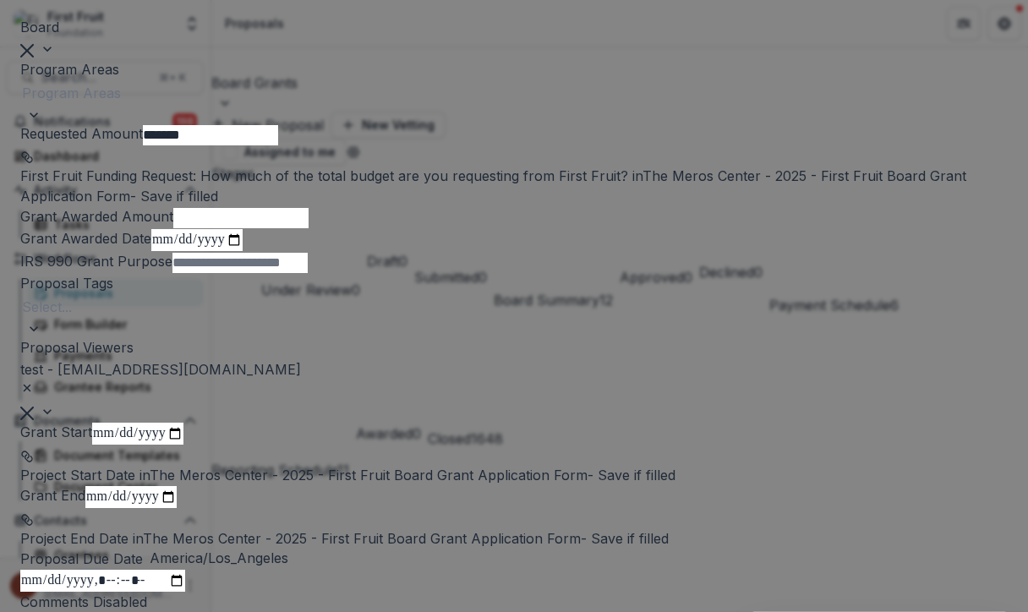
click at [354, 105] on div at bounding box center [514, 93] width 984 height 24
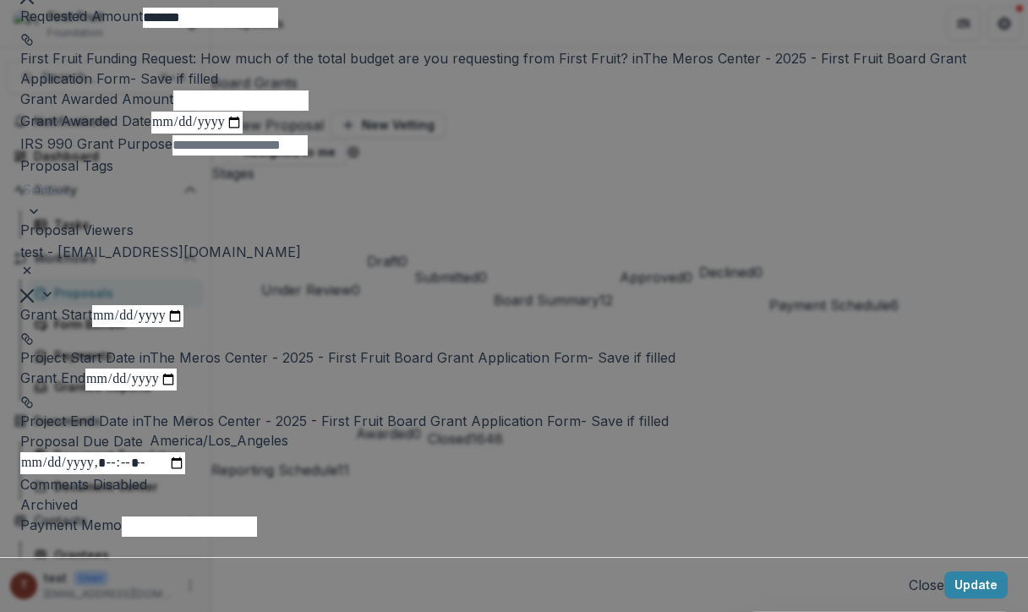
scroll to position [747, 0]
click at [944, 572] on button "Update" at bounding box center [975, 585] width 63 height 27
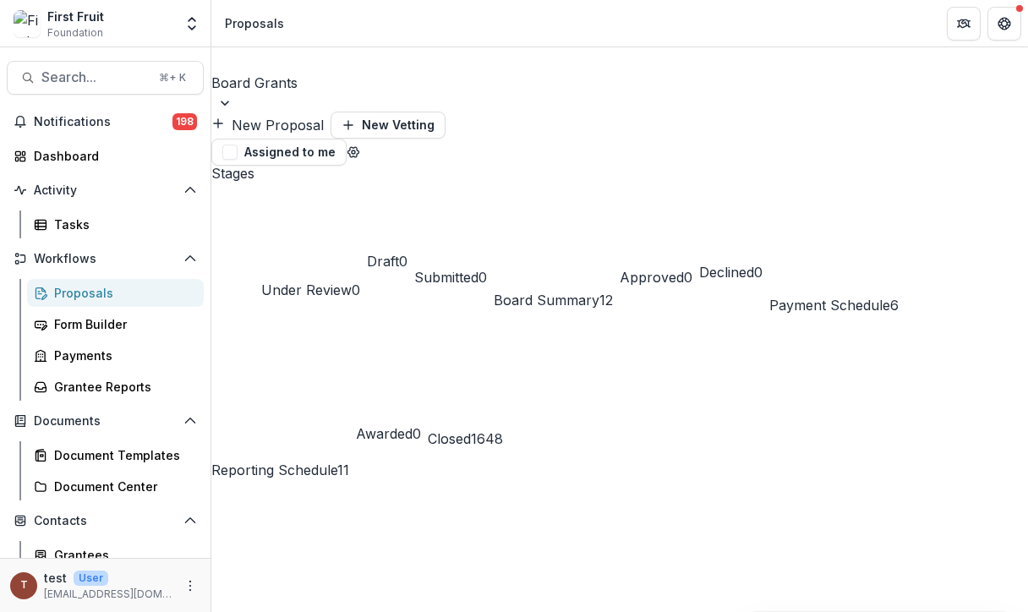
scroll to position [171, 322]
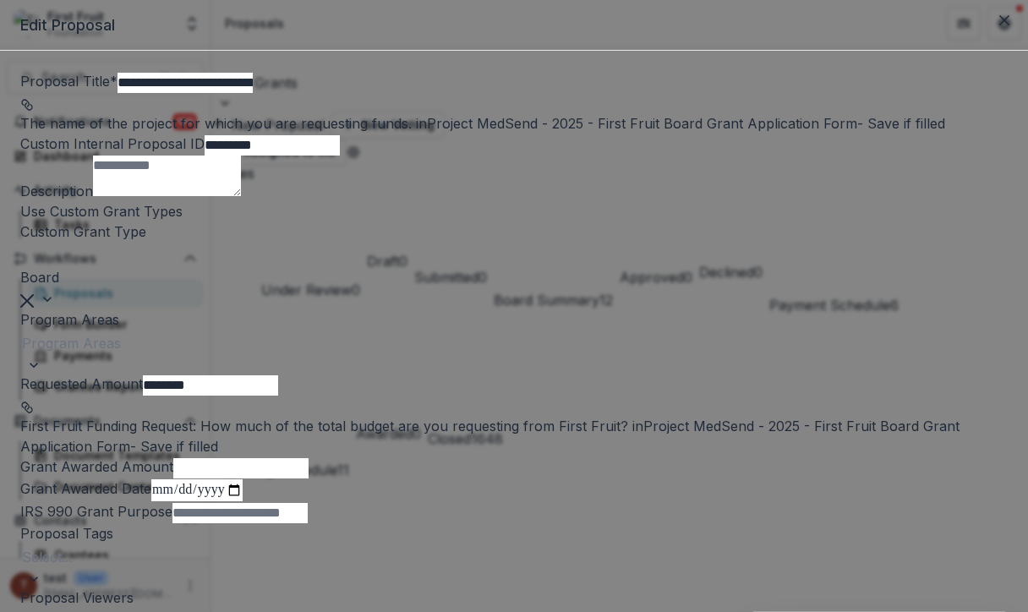
click at [406, 355] on div at bounding box center [514, 343] width 984 height 24
click at [428, 611] on div "Holistic Health" at bounding box center [514, 622] width 1028 height 20
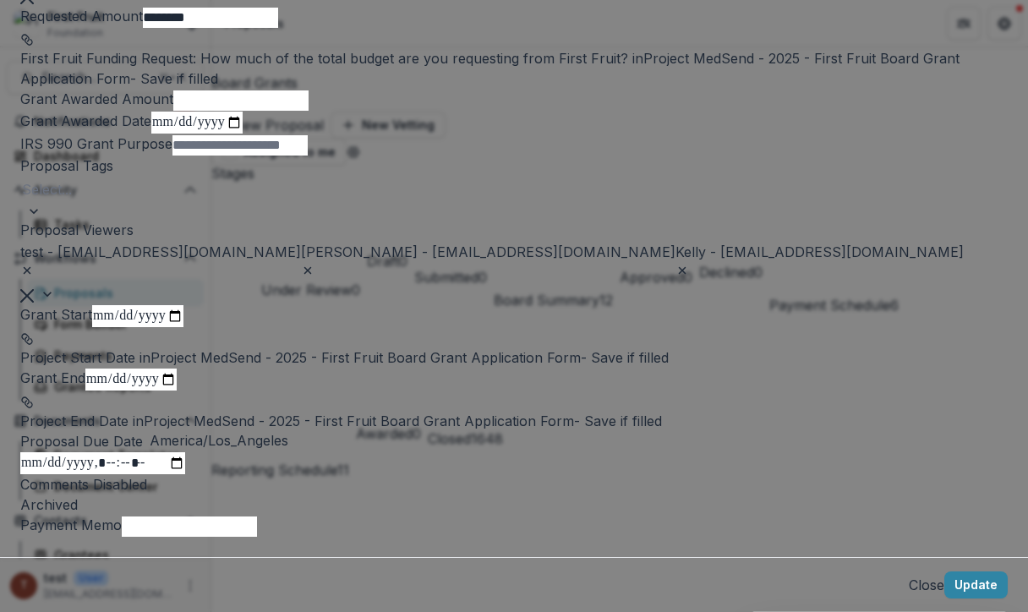
scroll to position [769, 0]
click at [944, 572] on button "Update" at bounding box center [975, 585] width 63 height 27
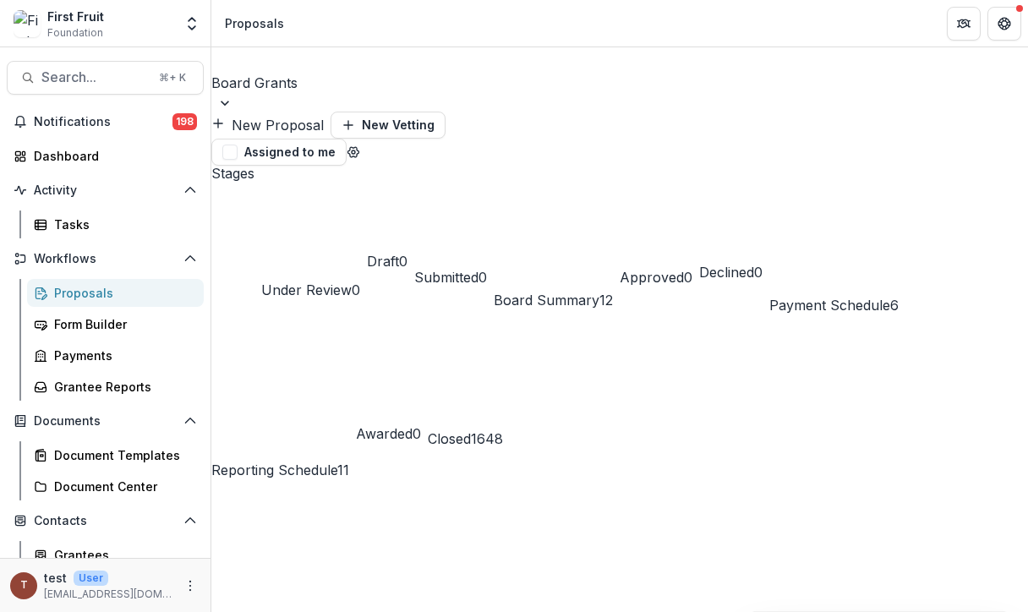
scroll to position [171, 322]
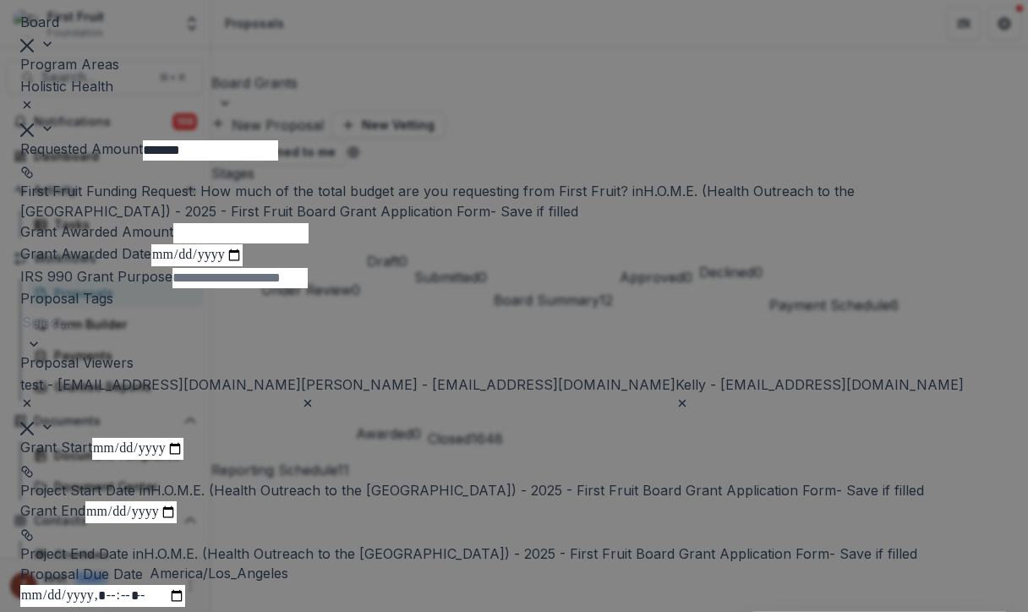
scroll to position [393, 0]
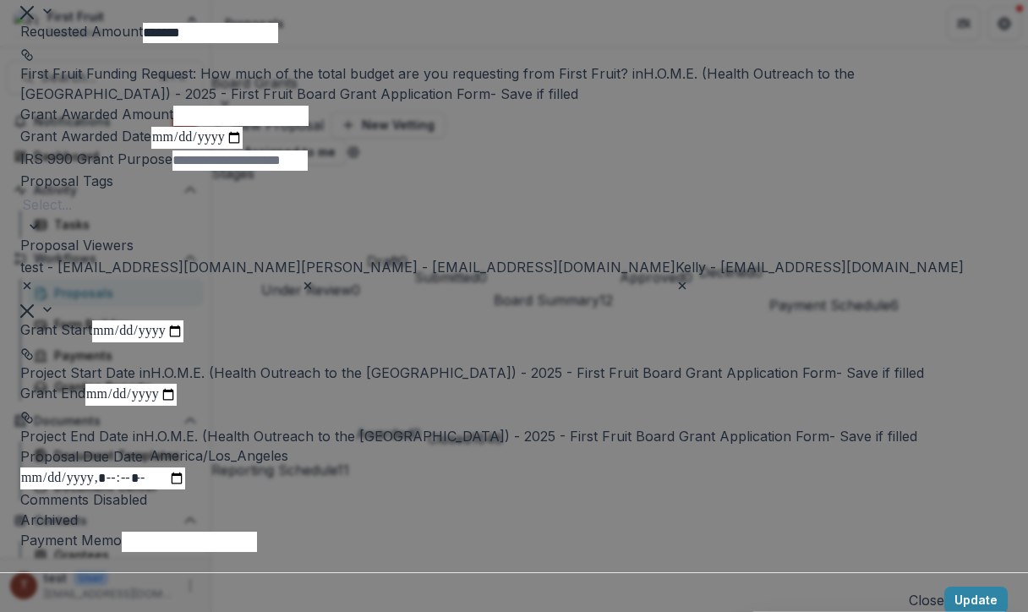
click at [922, 405] on div "**********" at bounding box center [514, 306] width 1028 height 612
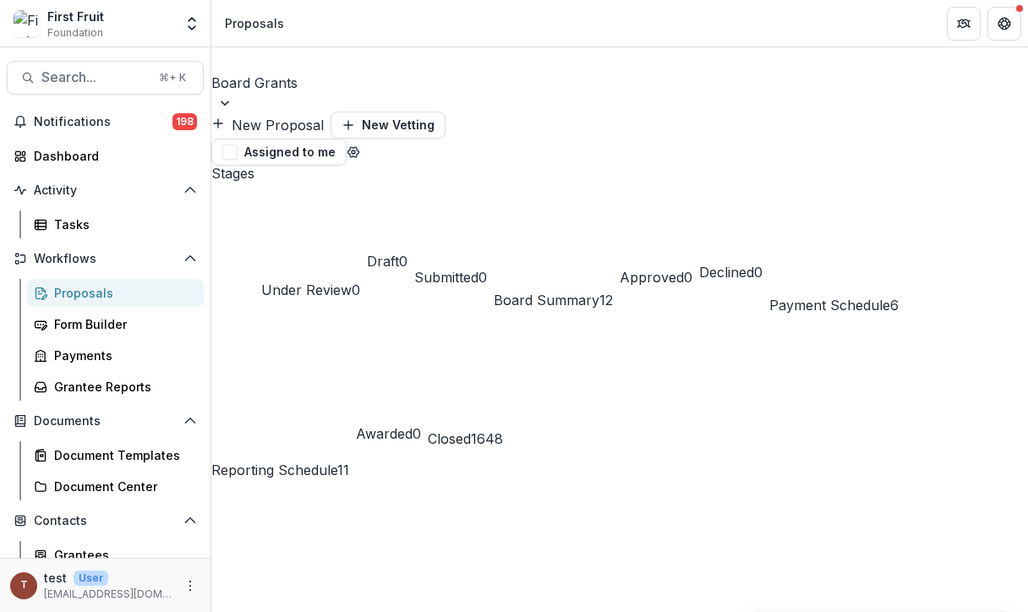
scroll to position [0, 0]
select select "******"
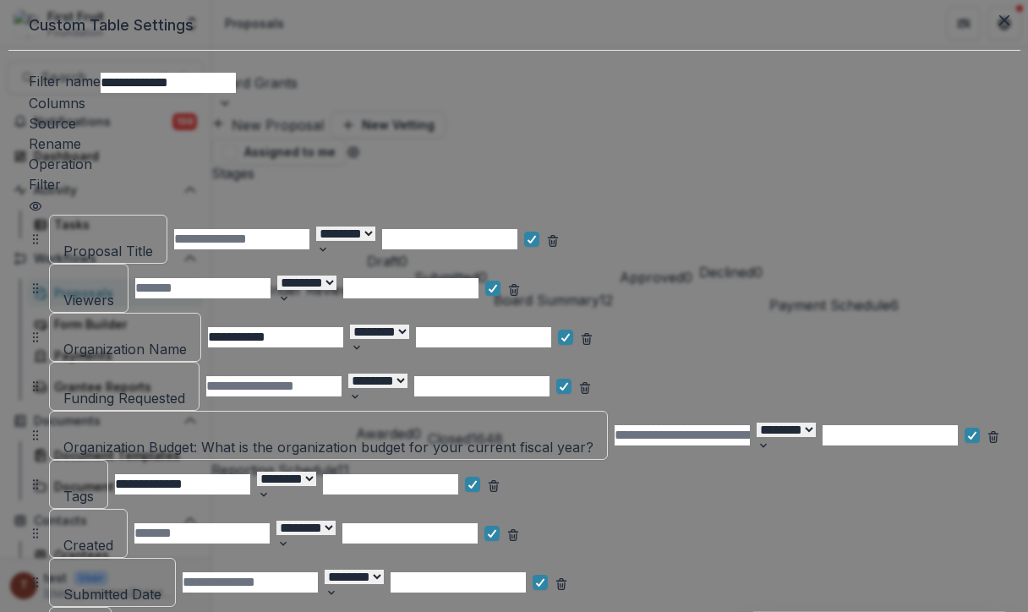
scroll to position [317, 0]
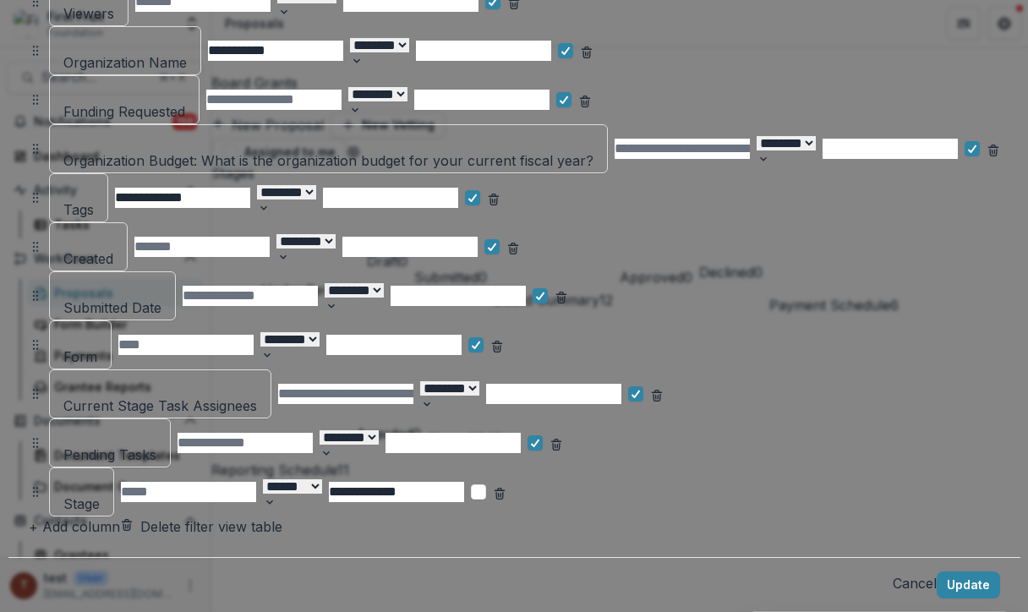
click at [120, 517] on button "+ Add column" at bounding box center [74, 527] width 91 height 20
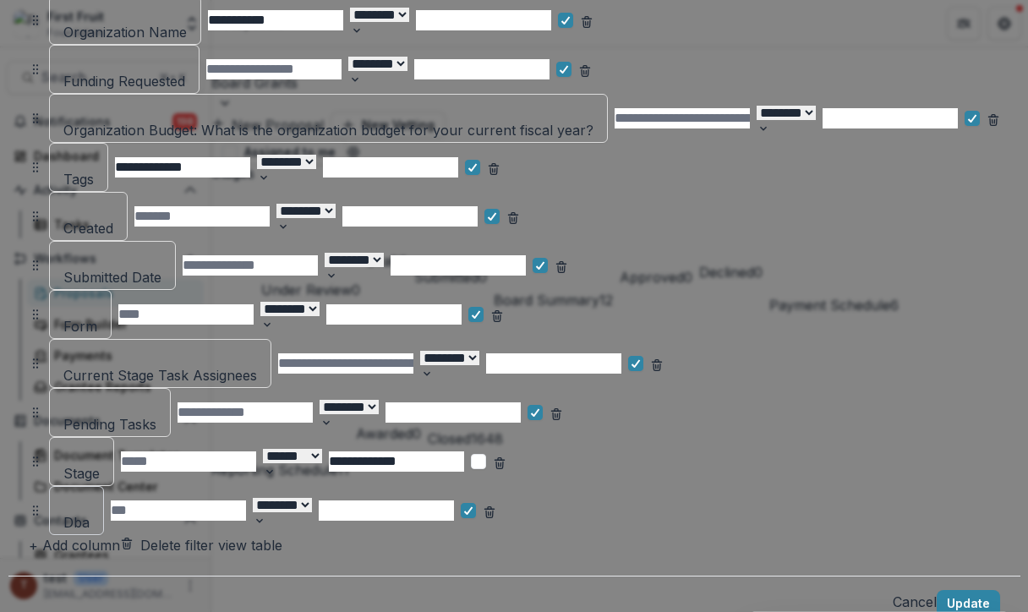
click at [88, 489] on div at bounding box center [76, 501] width 23 height 24
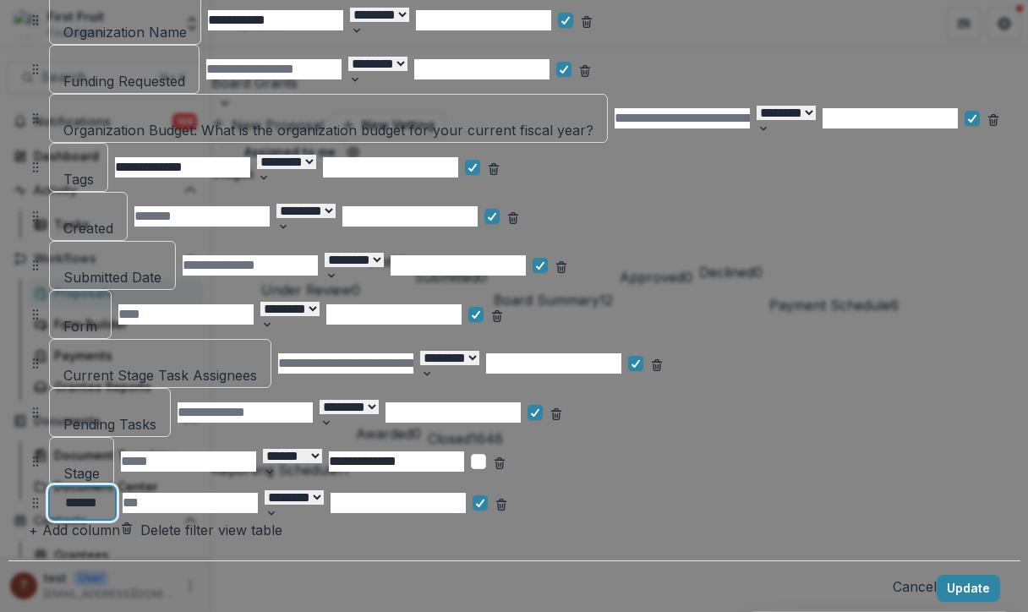
type input "*******"
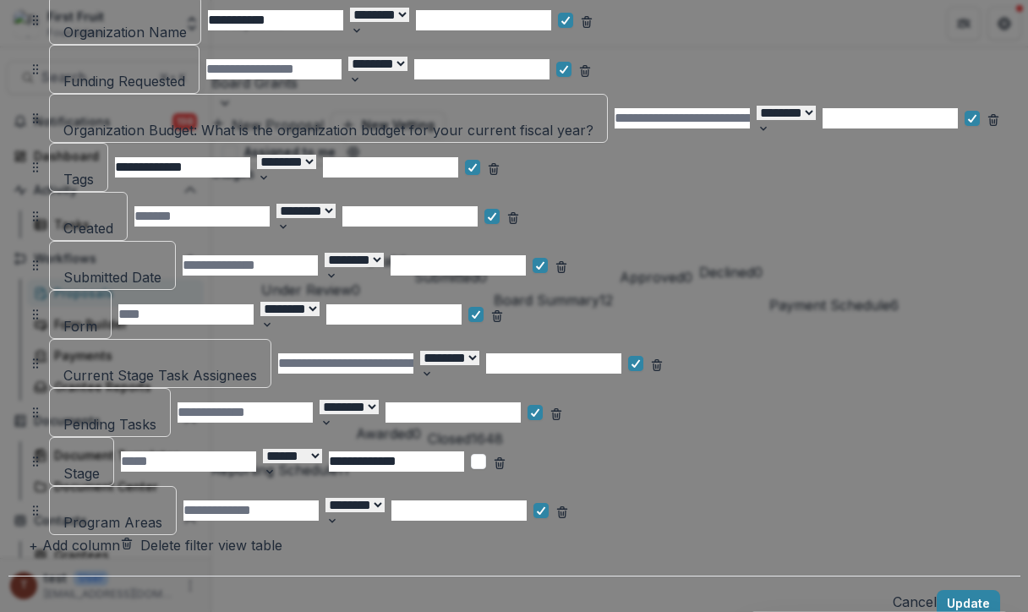
click at [661, 362] on line "Remove column" at bounding box center [656, 362] width 9 height 0
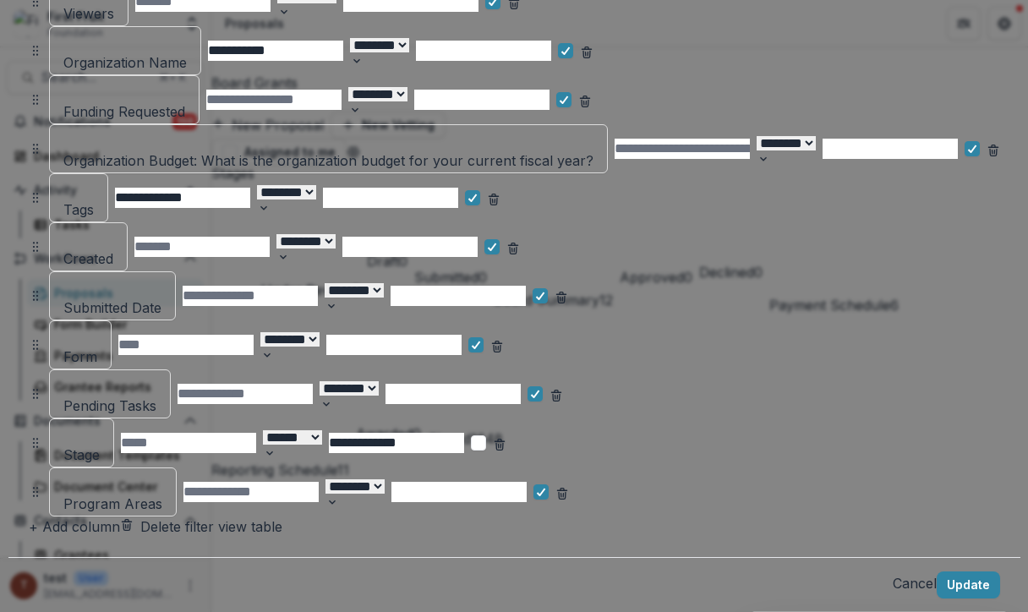
click at [561, 392] on line "Remove column" at bounding box center [555, 392] width 9 height 0
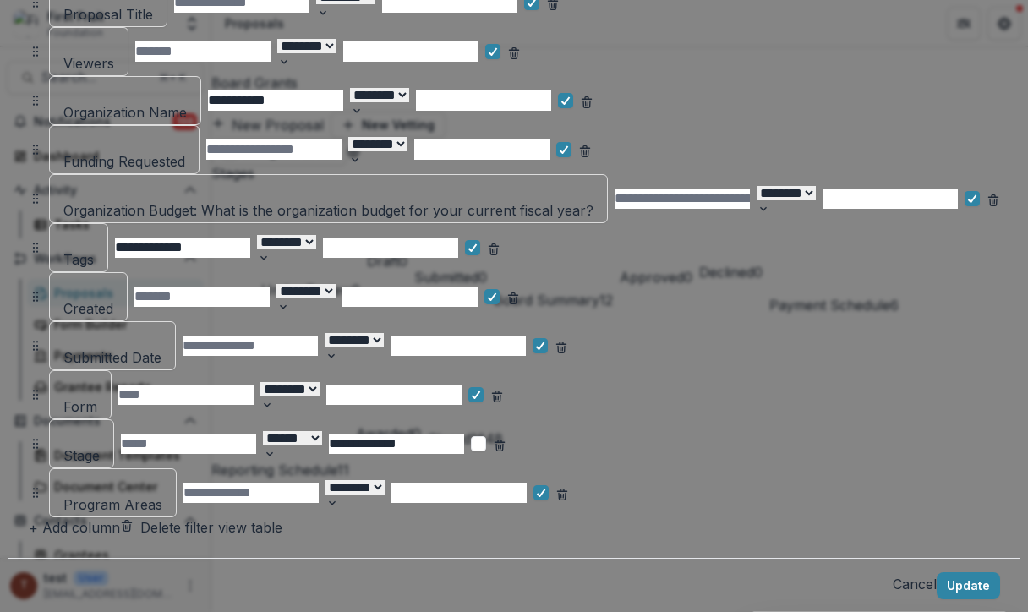
scroll to position [235, 0]
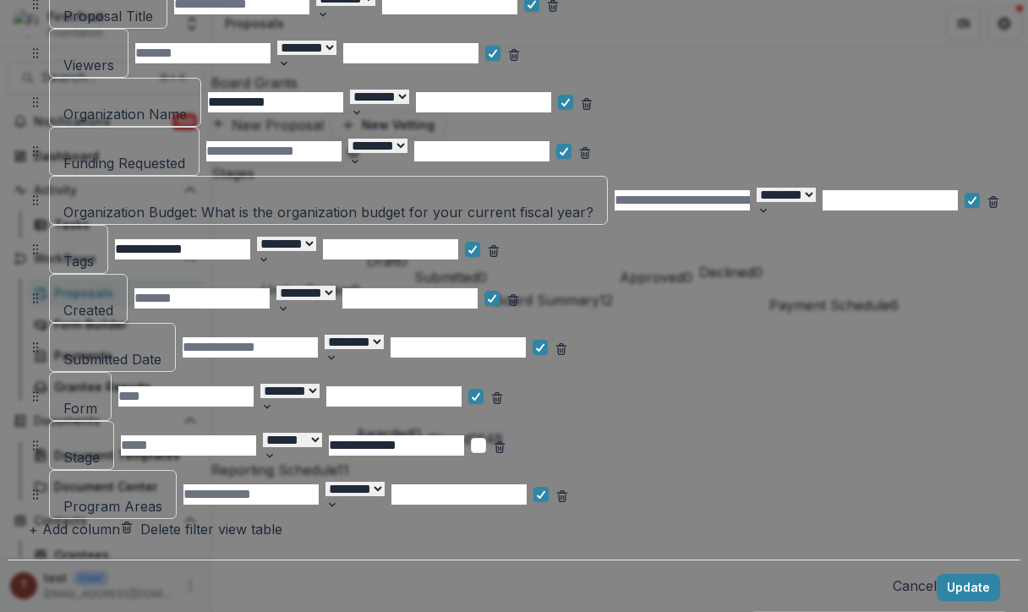
click at [504, 386] on button "Remove column" at bounding box center [497, 396] width 14 height 20
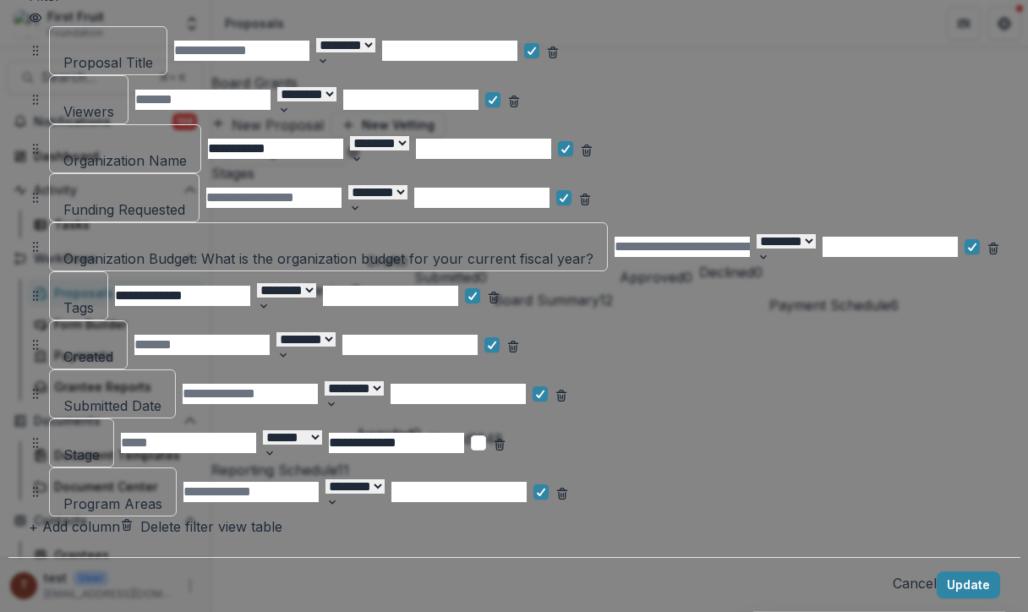
click at [568, 384] on button "Remove column" at bounding box center [562, 394] width 14 height 20
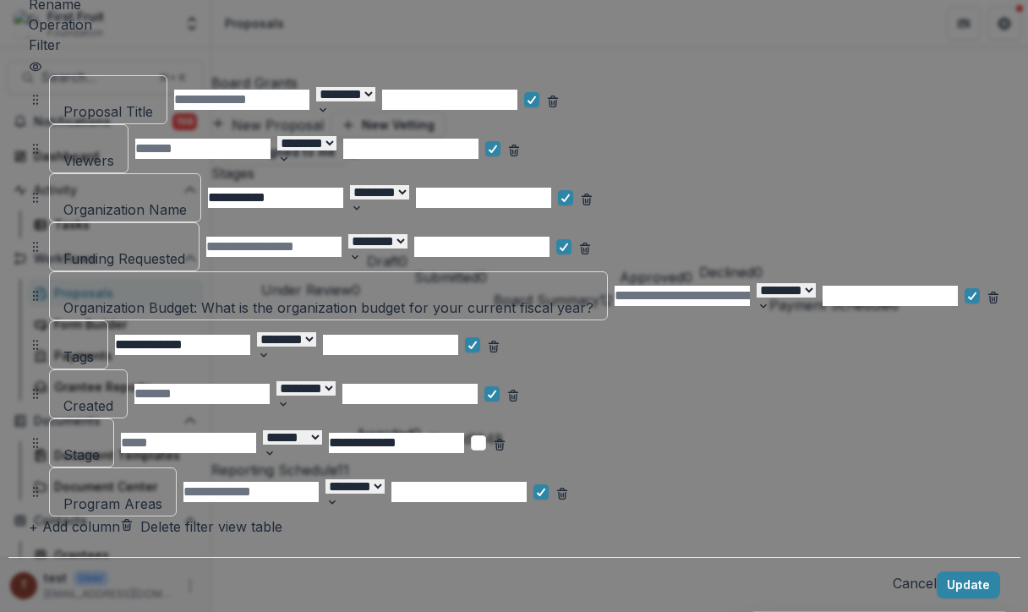
scroll to position [195, 0]
click at [517, 392] on line "Remove column" at bounding box center [512, 392] width 9 height 0
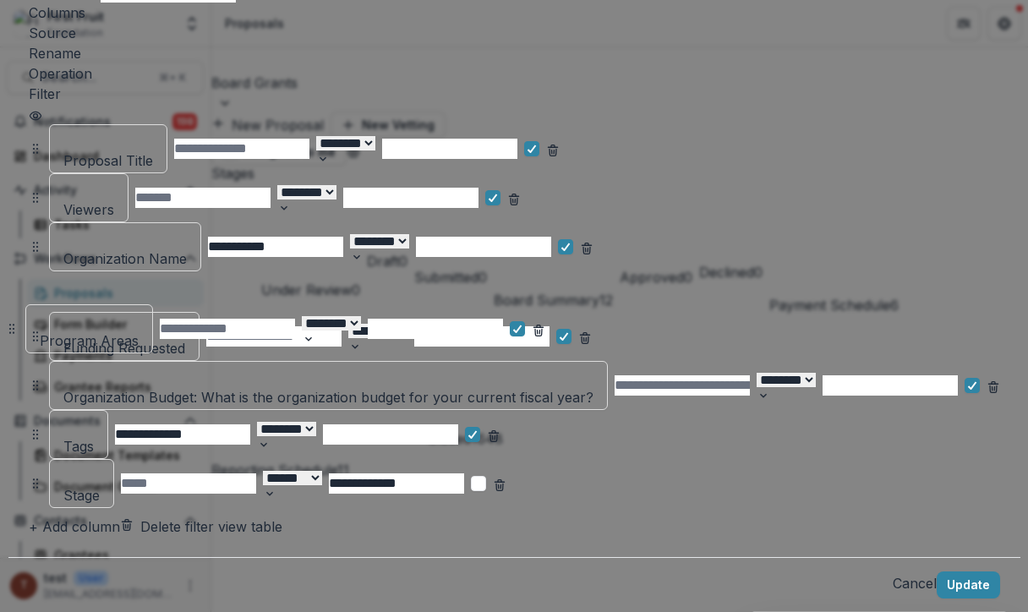
drag, startPoint x: 49, startPoint y: 399, endPoint x: 25, endPoint y: 235, distance: 165.7
click at [19, 322] on icon at bounding box center [12, 329] width 14 height 14
select select "******"
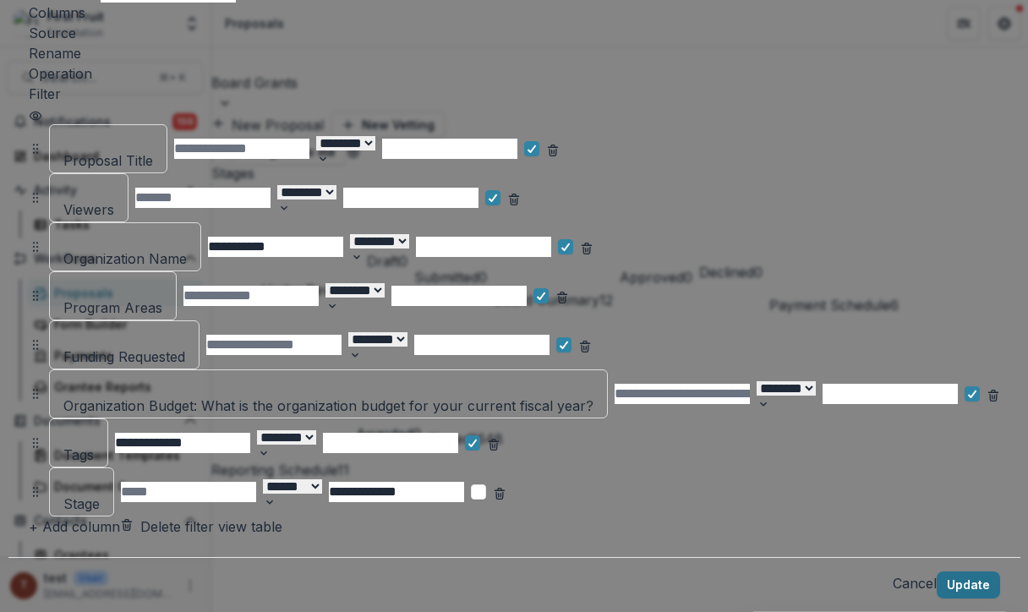
click at [943, 572] on button "Update" at bounding box center [968, 585] width 63 height 27
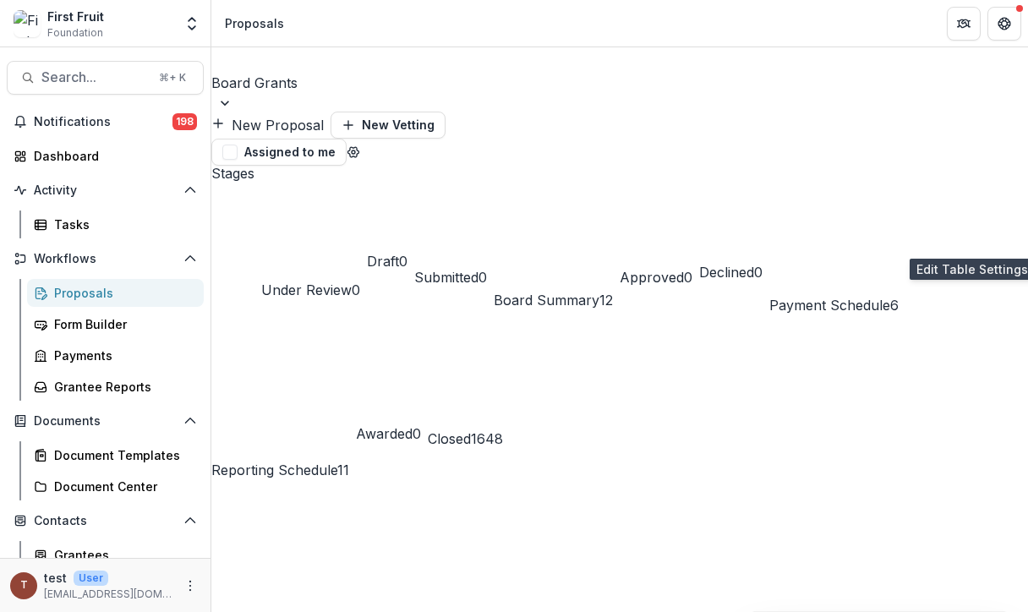
scroll to position [0, 99]
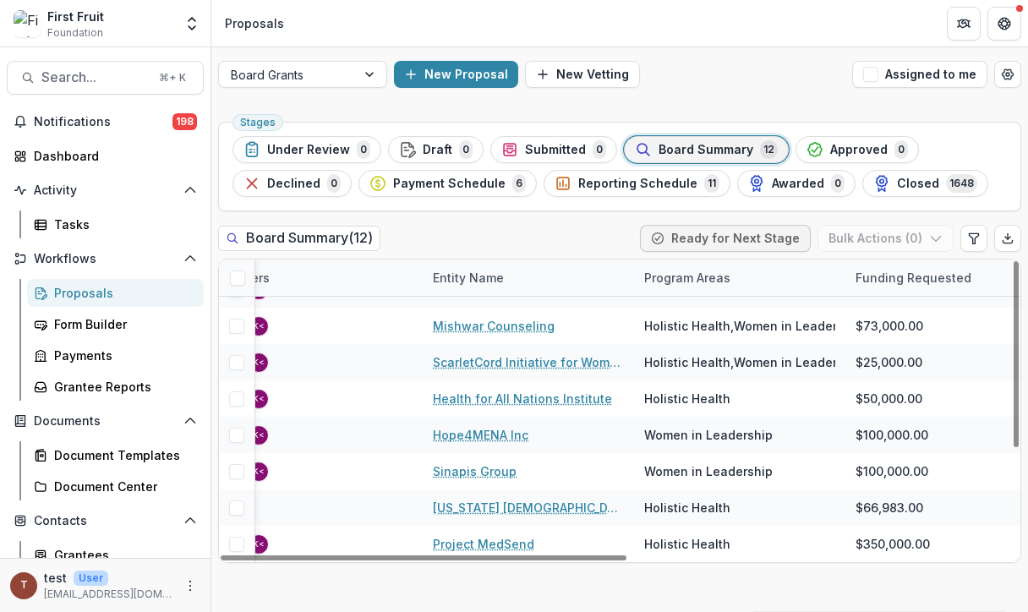
scroll to position [171, 298]
